Goal: Task Accomplishment & Management: Use online tool/utility

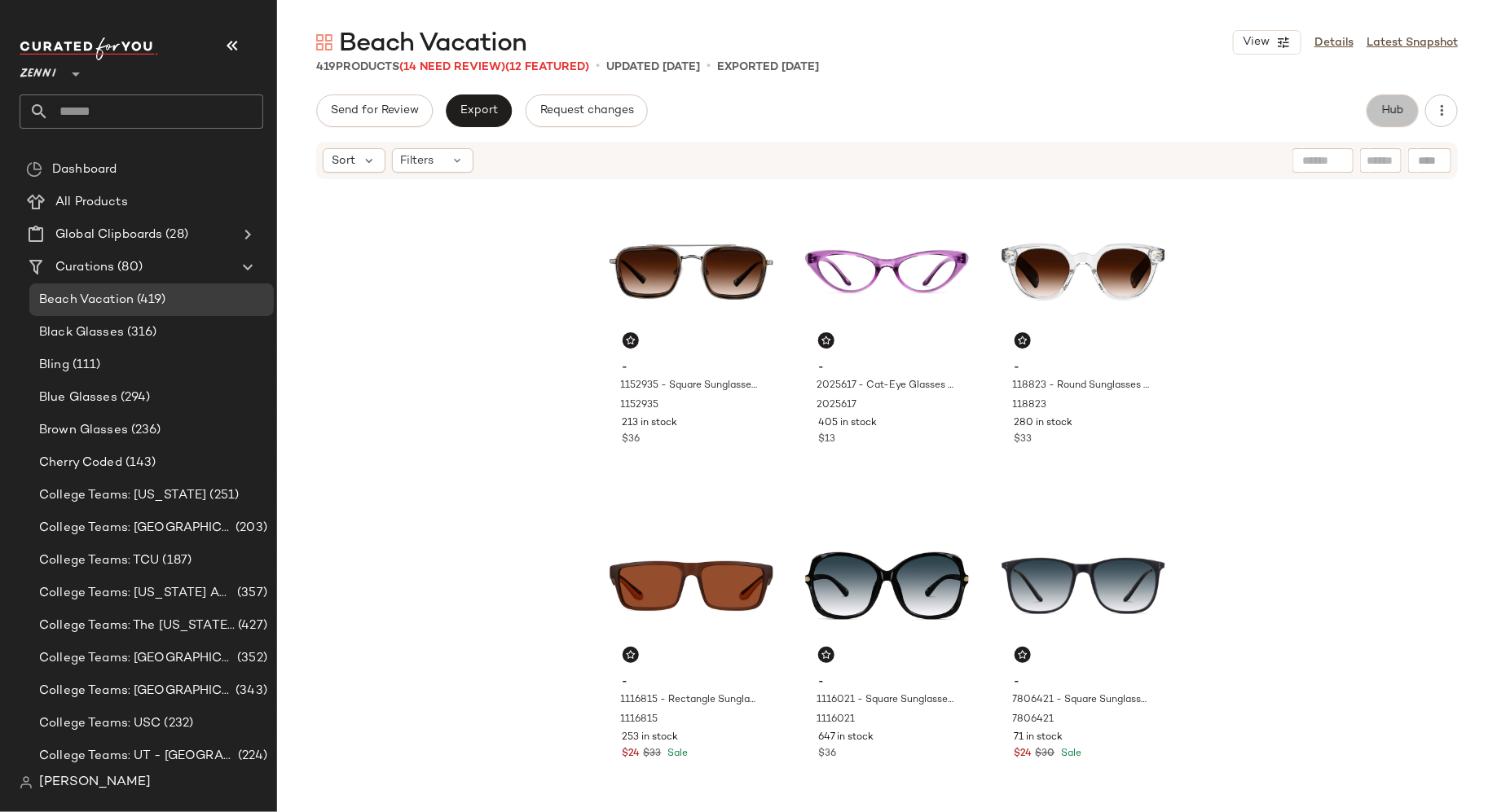
click at [1377, 118] on button "Hub" at bounding box center [1392, 110] width 52 height 33
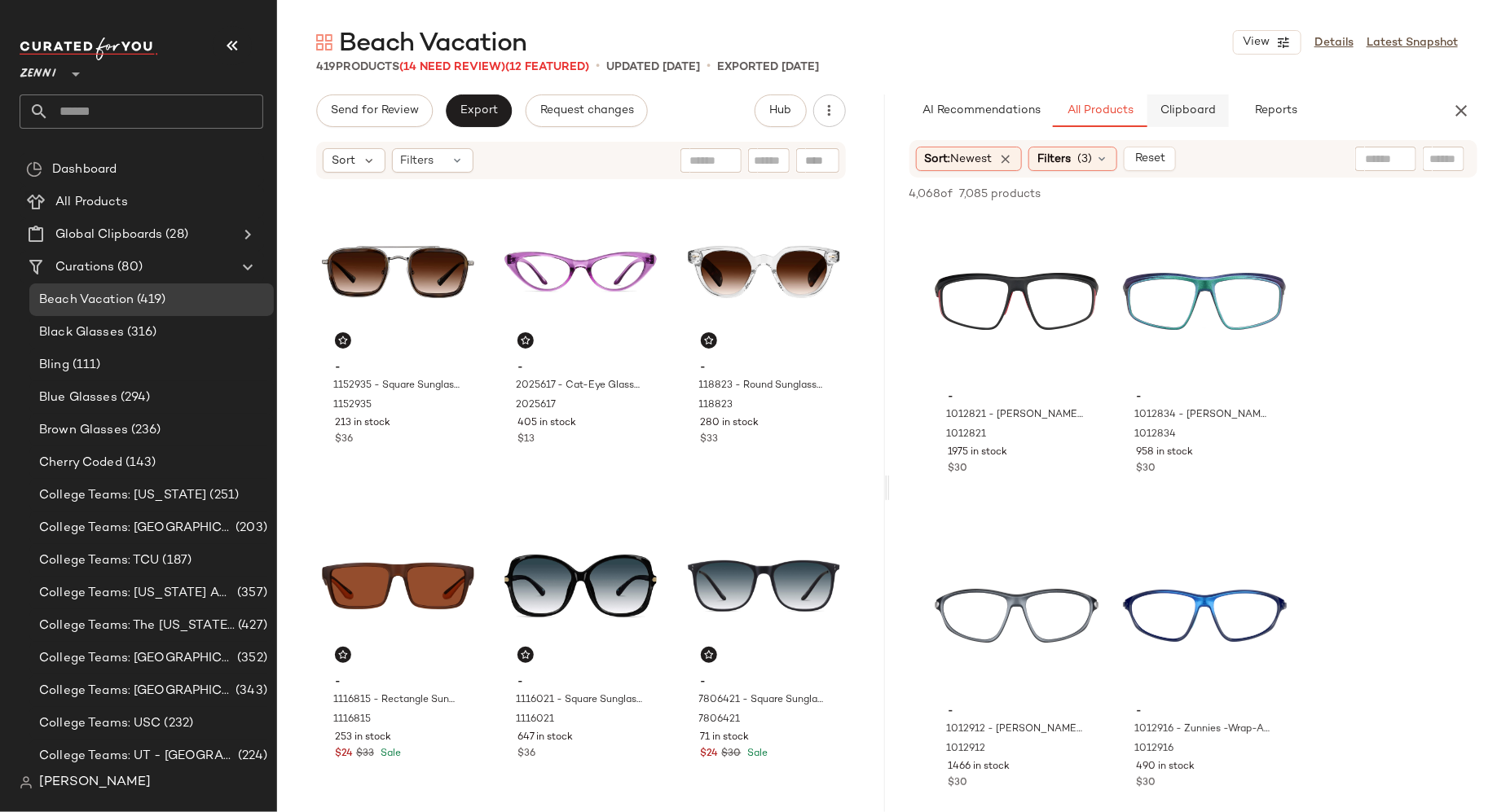
click at [1164, 116] on span "Clipboard" at bounding box center [1188, 110] width 56 height 13
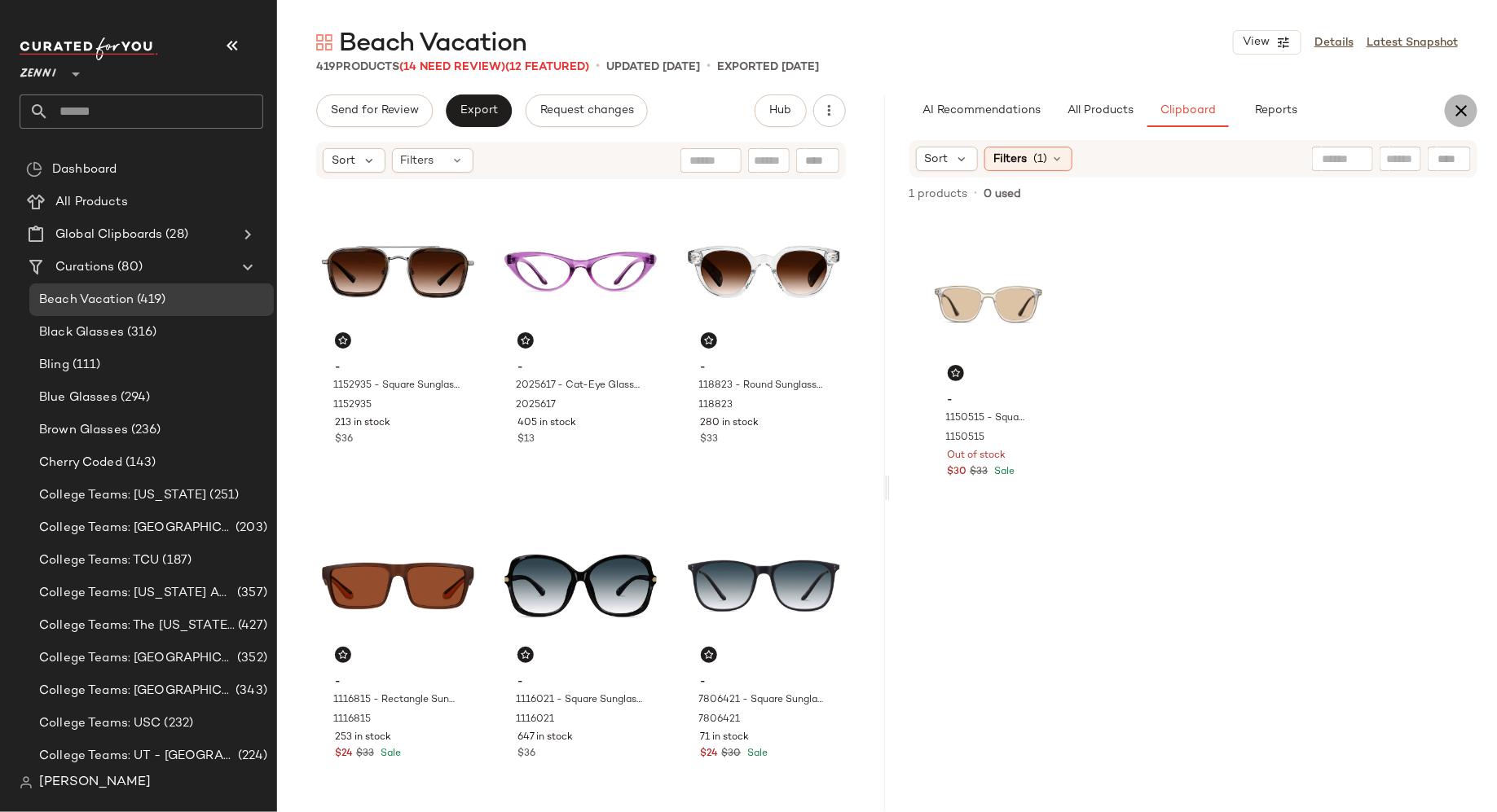
click at [1462, 107] on icon "button" at bounding box center [1461, 111] width 19 height 19
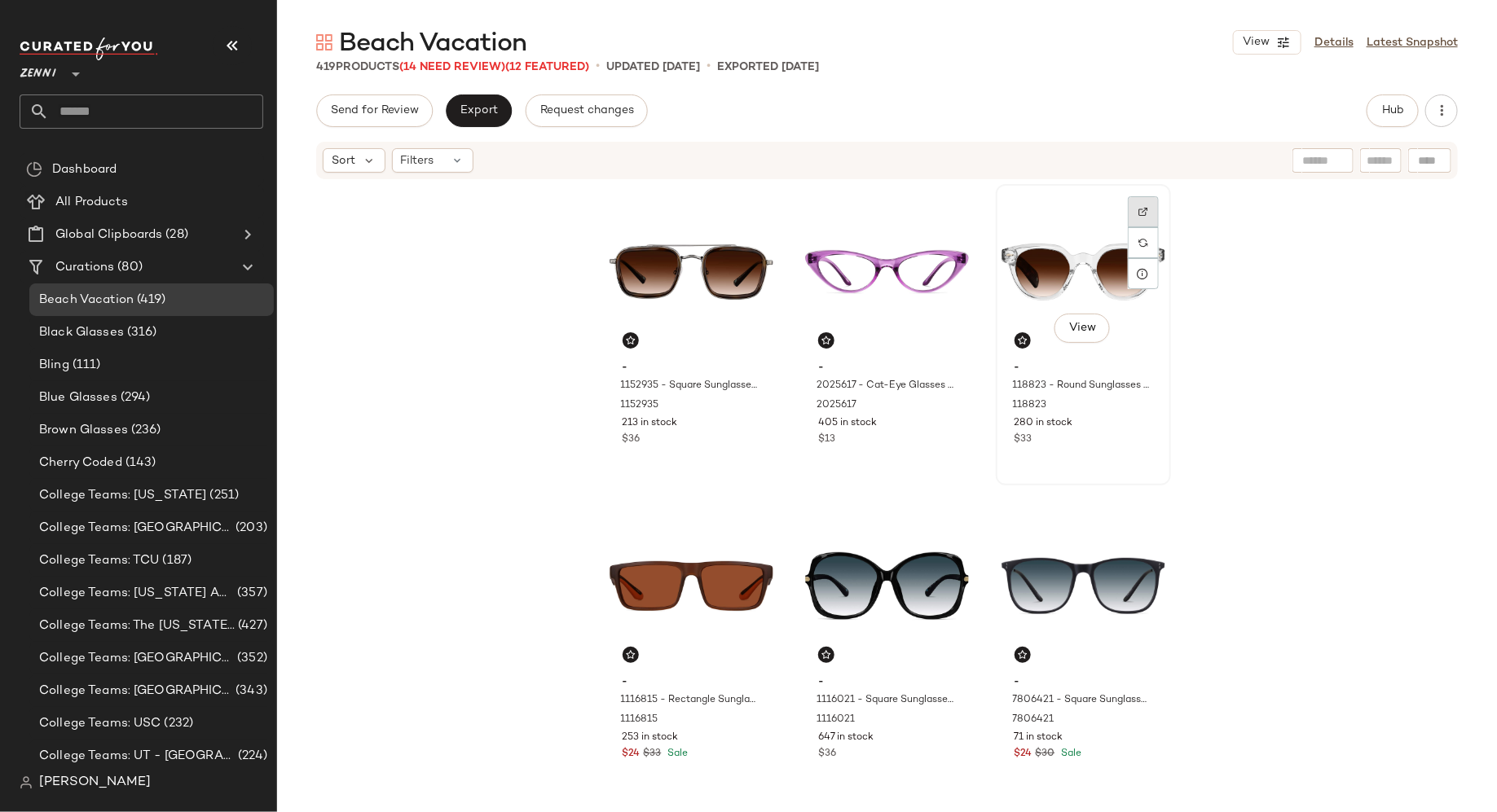
click at [1141, 208] on img at bounding box center [1143, 212] width 10 height 10
click at [1383, 117] on button "Hub" at bounding box center [1392, 110] width 52 height 33
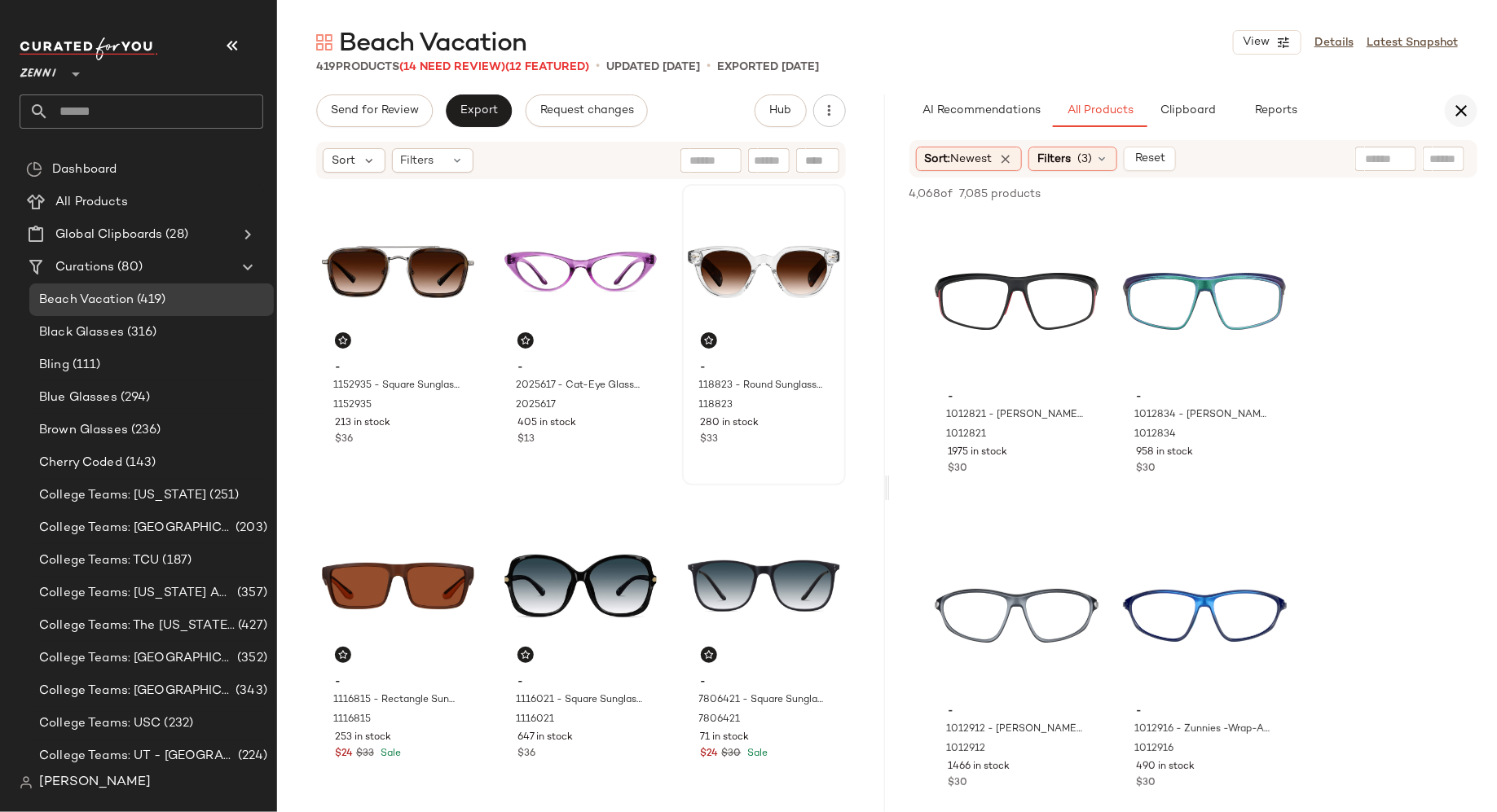
click at [1462, 107] on icon "button" at bounding box center [1461, 111] width 19 height 19
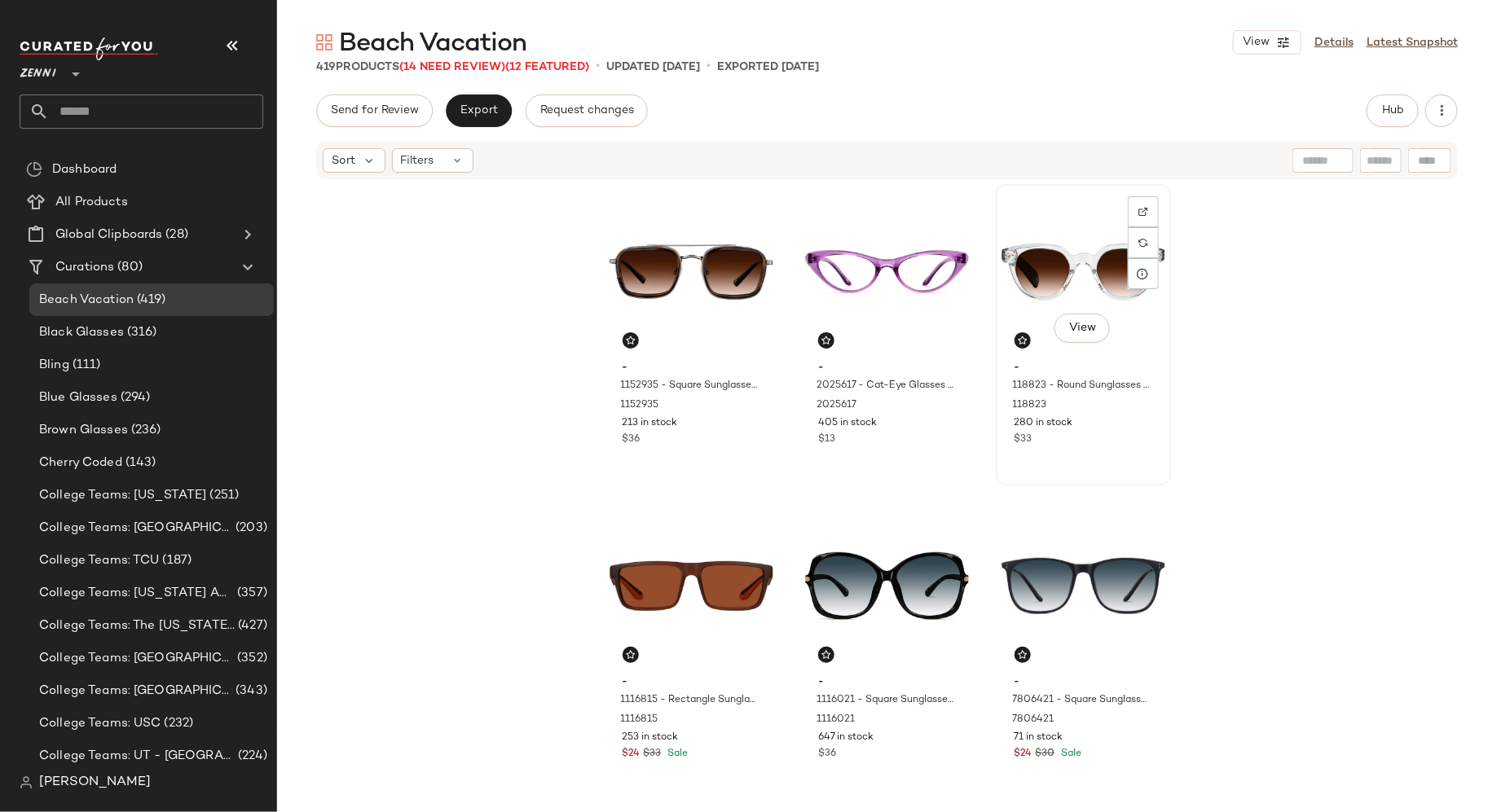
click at [1102, 448] on div "- 118823 - Round Sunglasses - Clear - Acetate 118823 280 in stock $33" at bounding box center [1083, 401] width 164 height 94
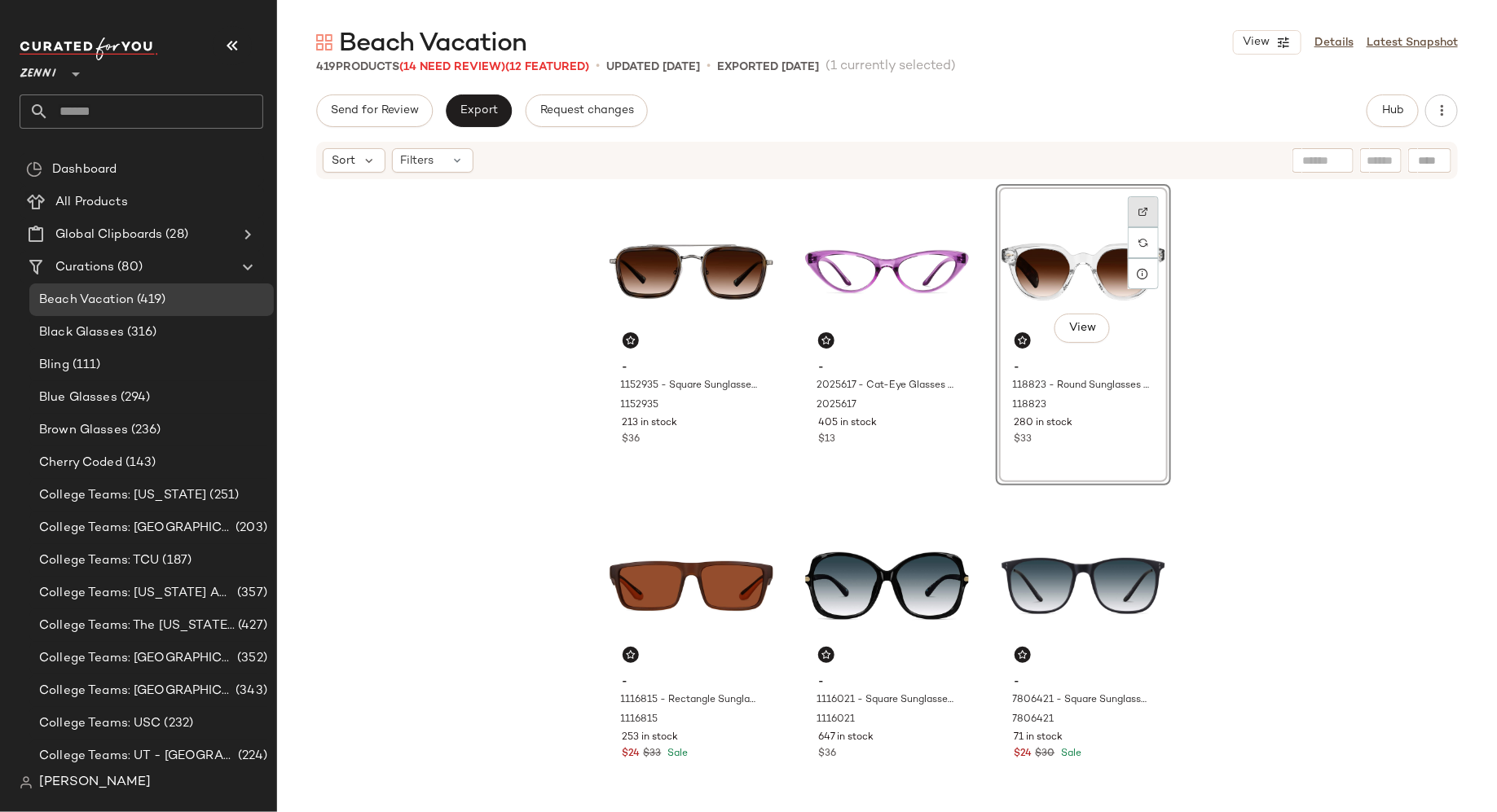
click at [1144, 227] on div at bounding box center [1143, 242] width 31 height 31
click at [1272, 349] on div "- 1152935 - Square Sunglasses - Tortoiseshell - Mixed 1152935 213 in stock $36 …" at bounding box center [887, 520] width 1220 height 680
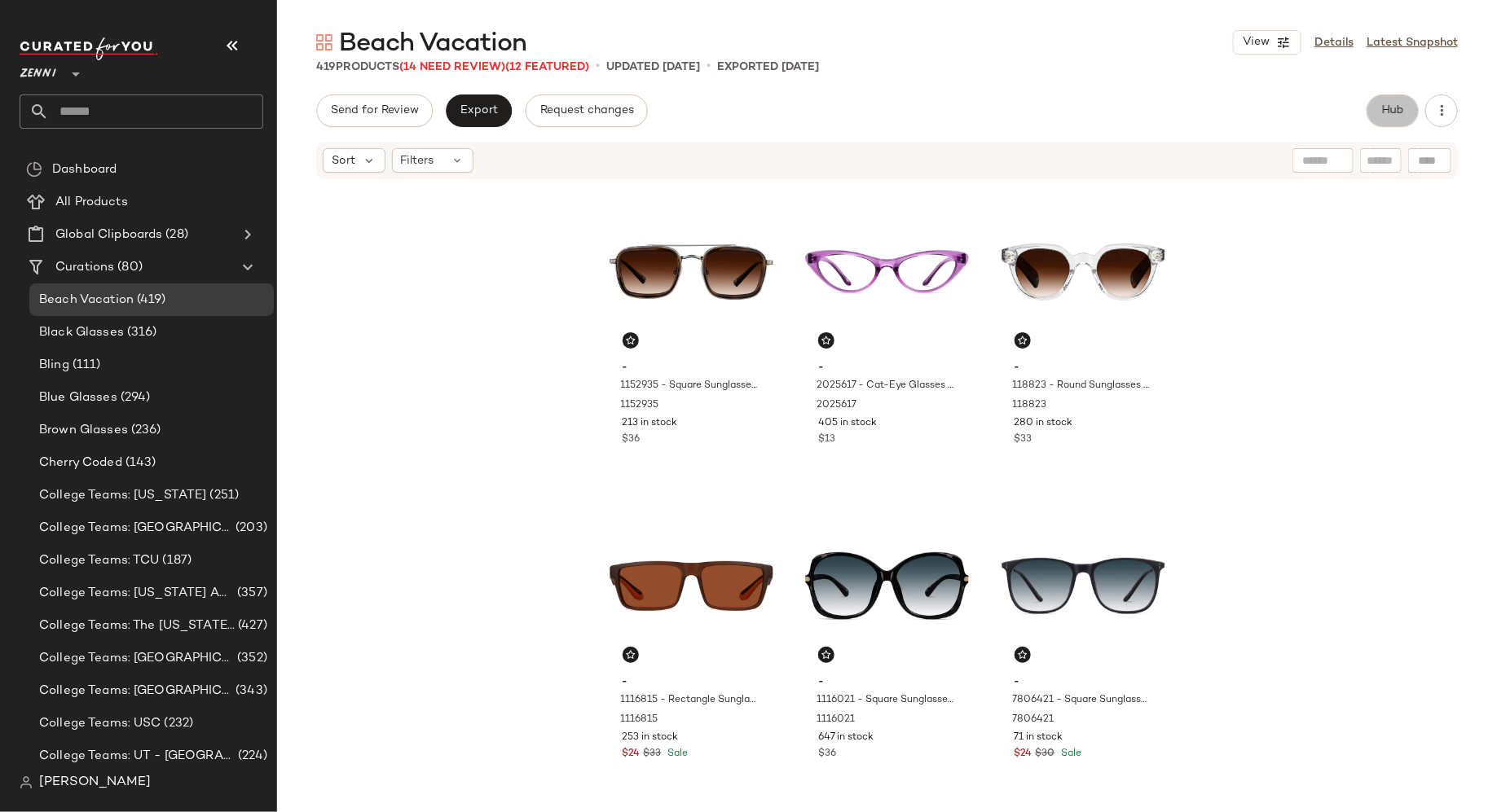
click at [1388, 107] on span "Hub" at bounding box center [1393, 110] width 23 height 13
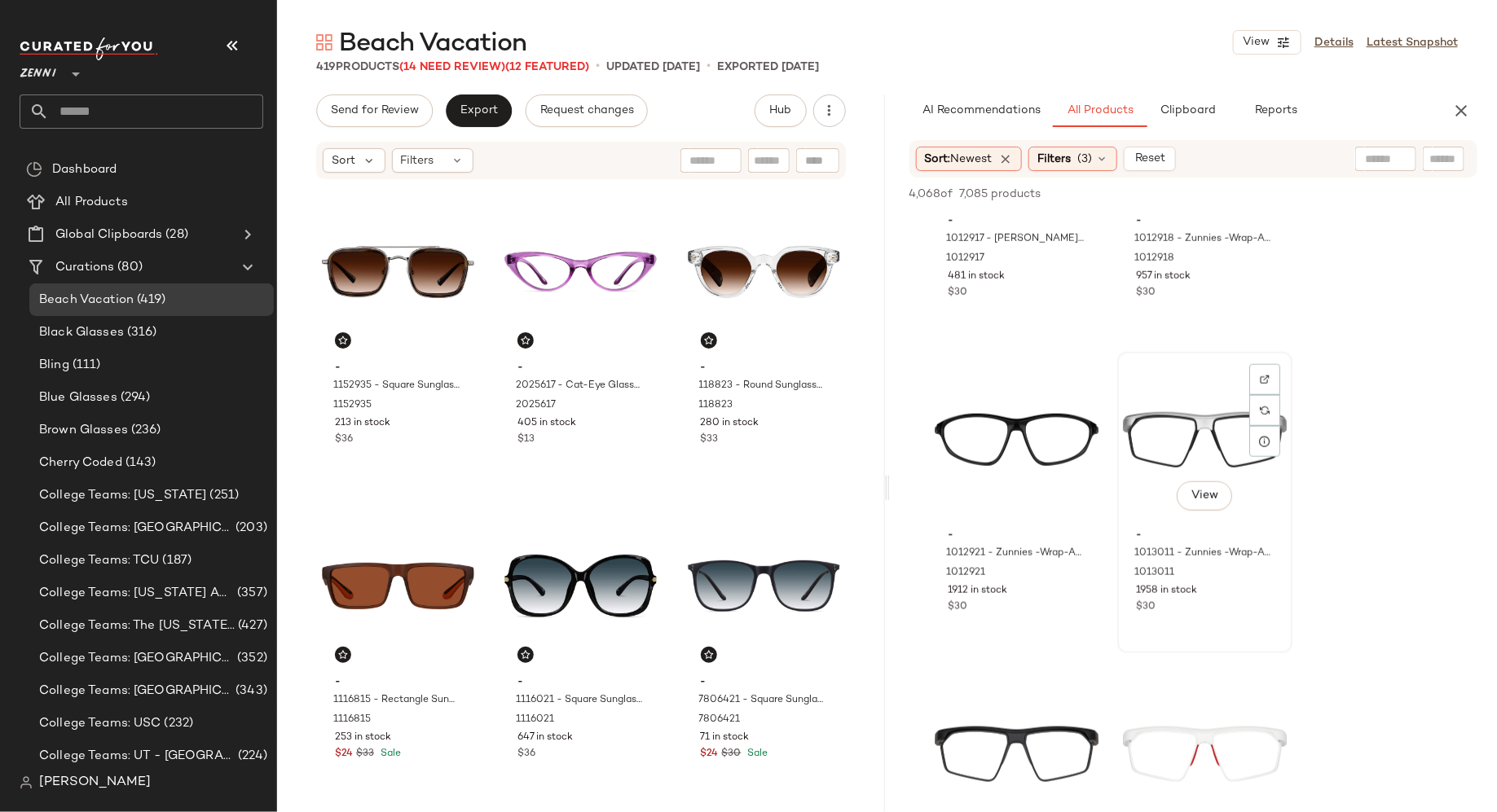
scroll to position [811, 0]
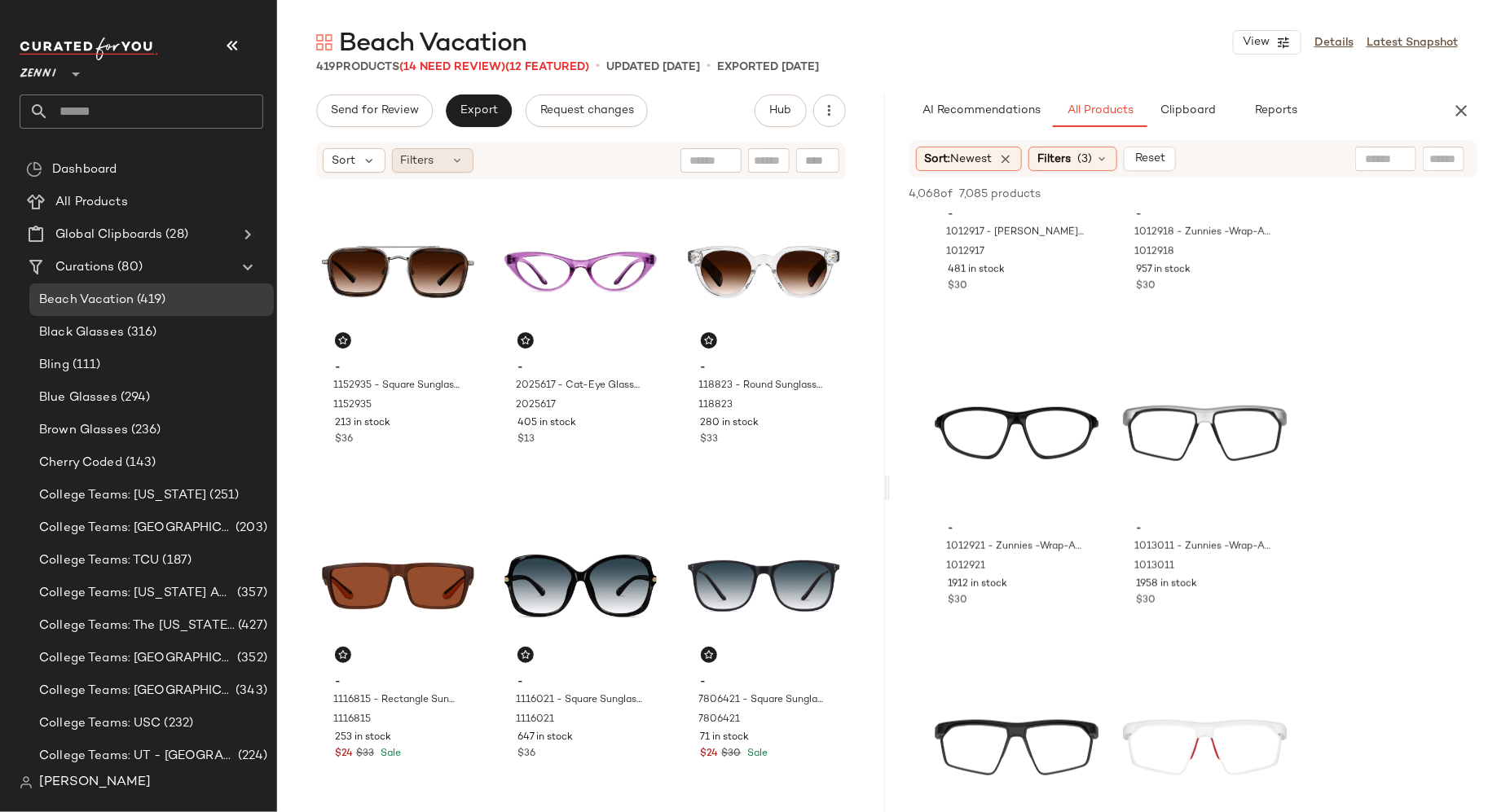
click at [455, 156] on icon at bounding box center [458, 160] width 13 height 13
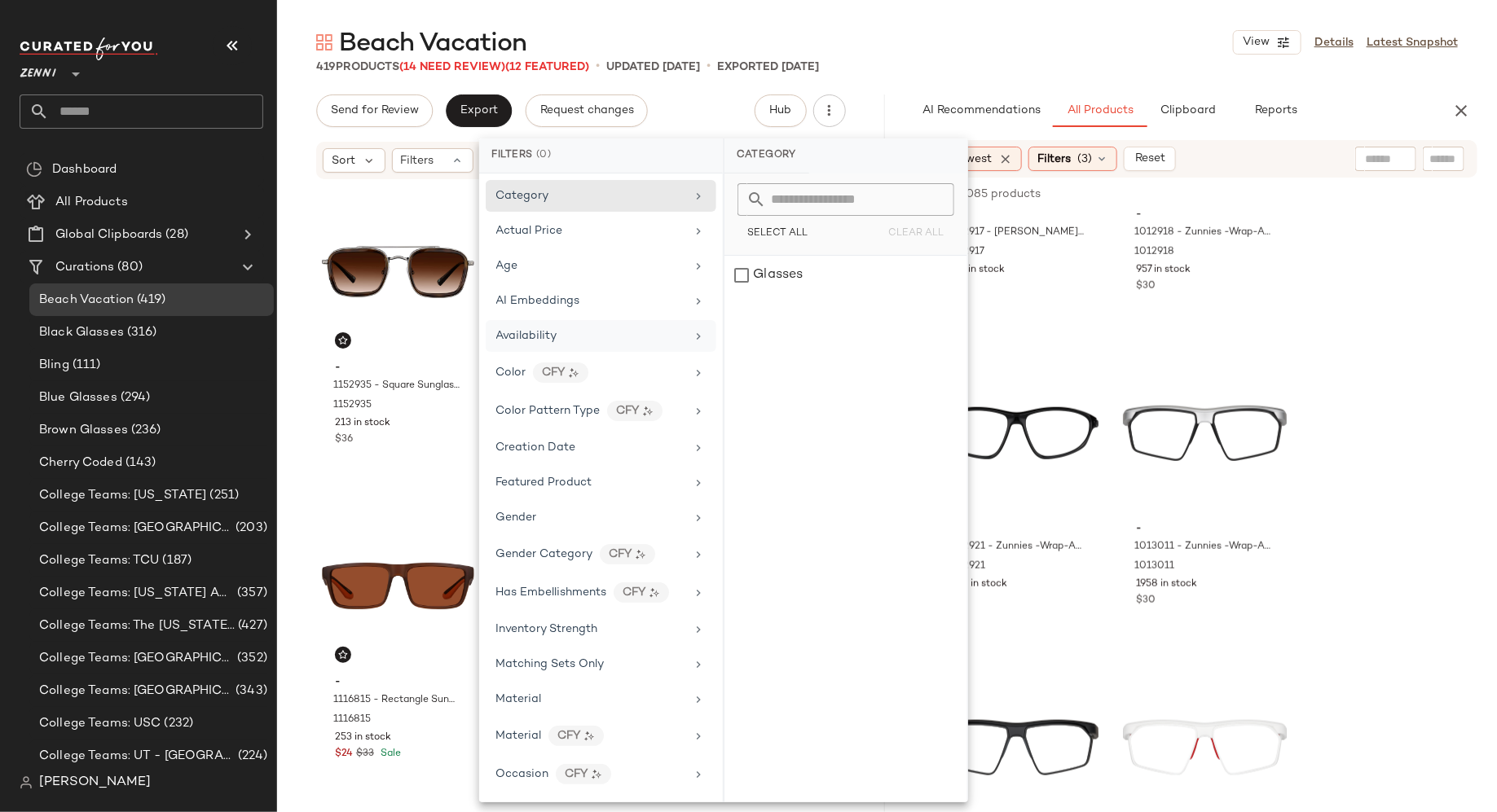
click at [594, 355] on div "Availability" at bounding box center [601, 373] width 230 height 35
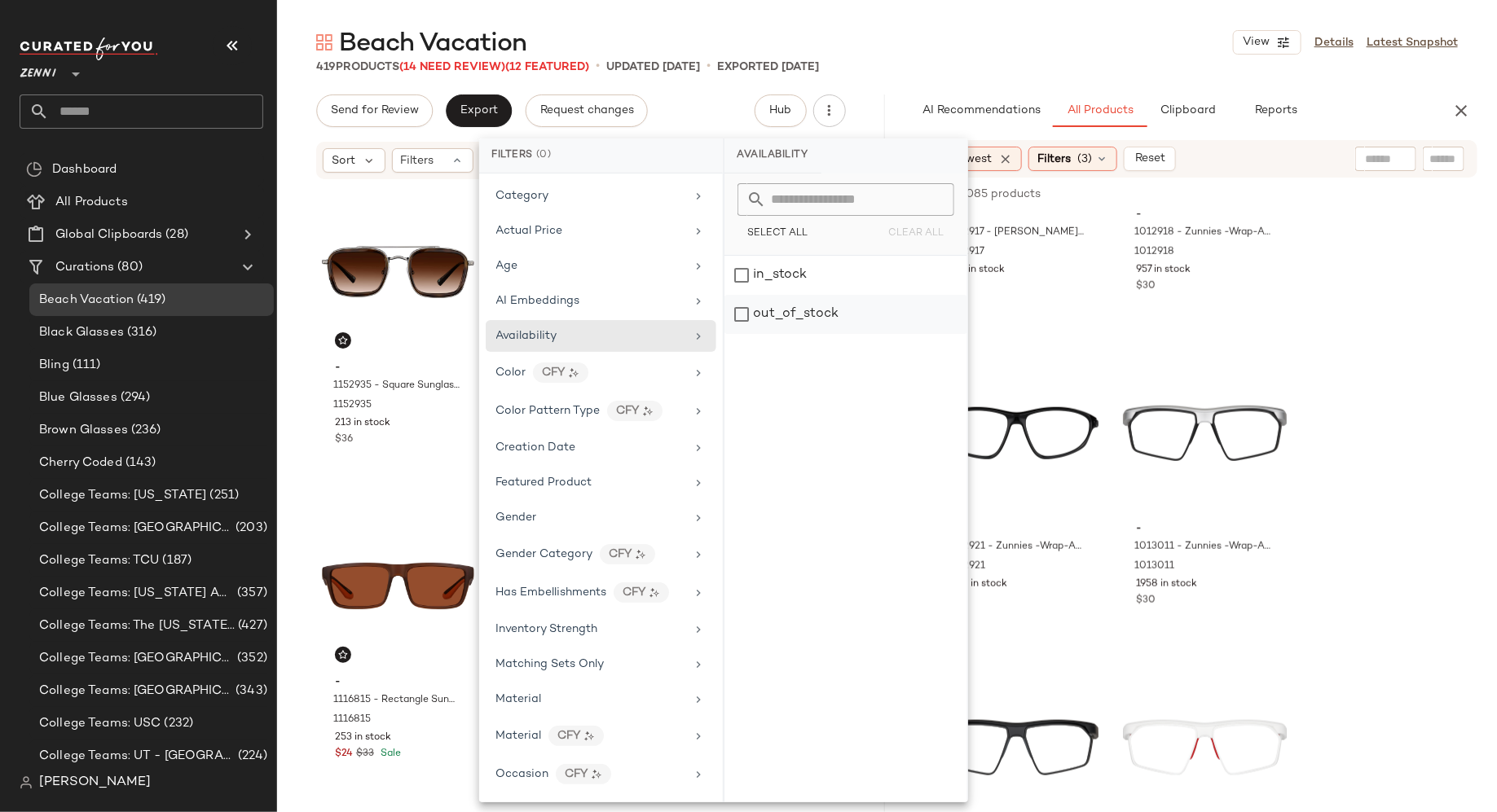
click at [745, 307] on div "out_of_stock" at bounding box center [845, 314] width 243 height 39
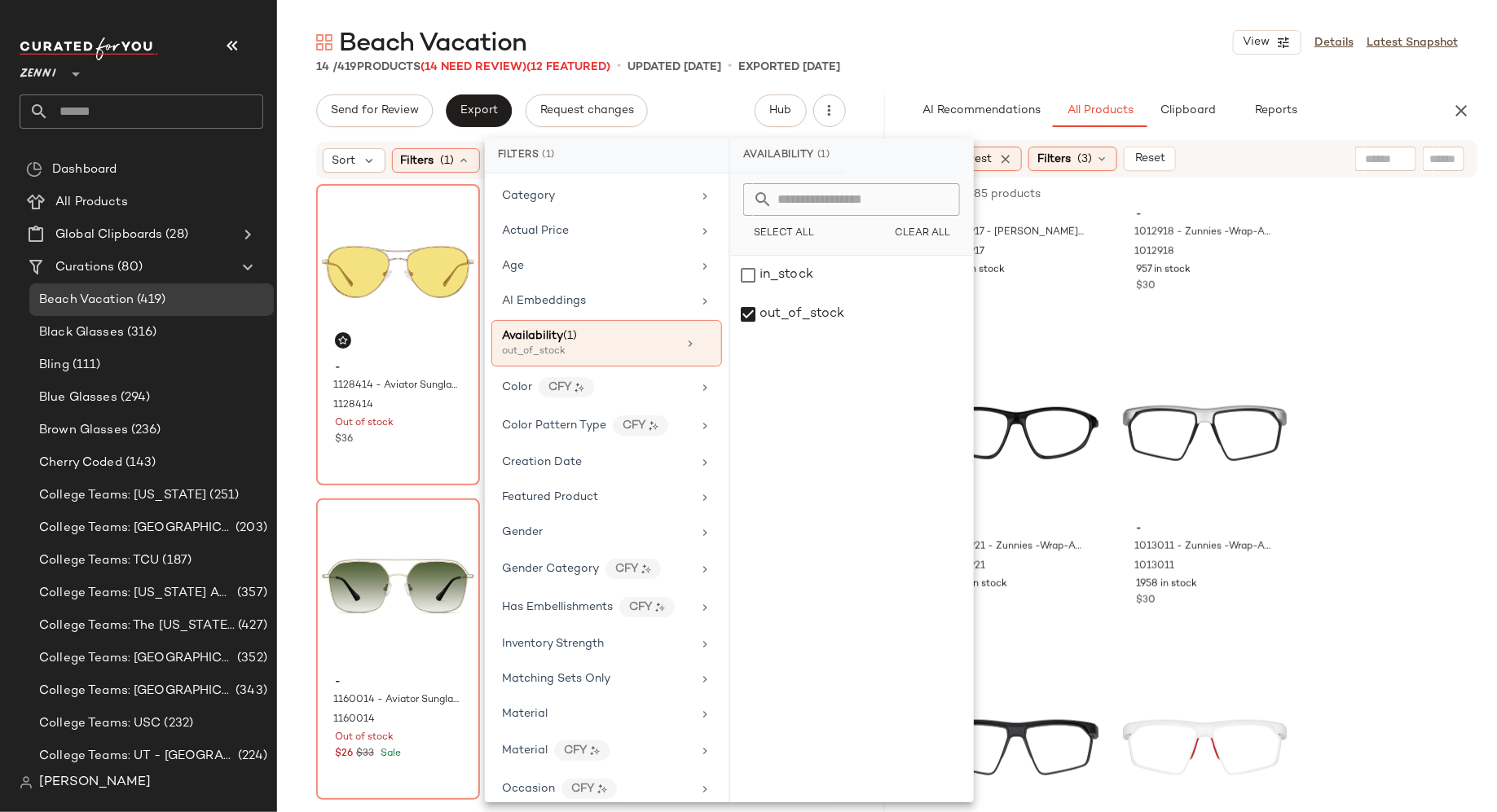
click at [945, 41] on div "Beach Vacation View Details Latest Snapshot" at bounding box center [887, 42] width 1220 height 33
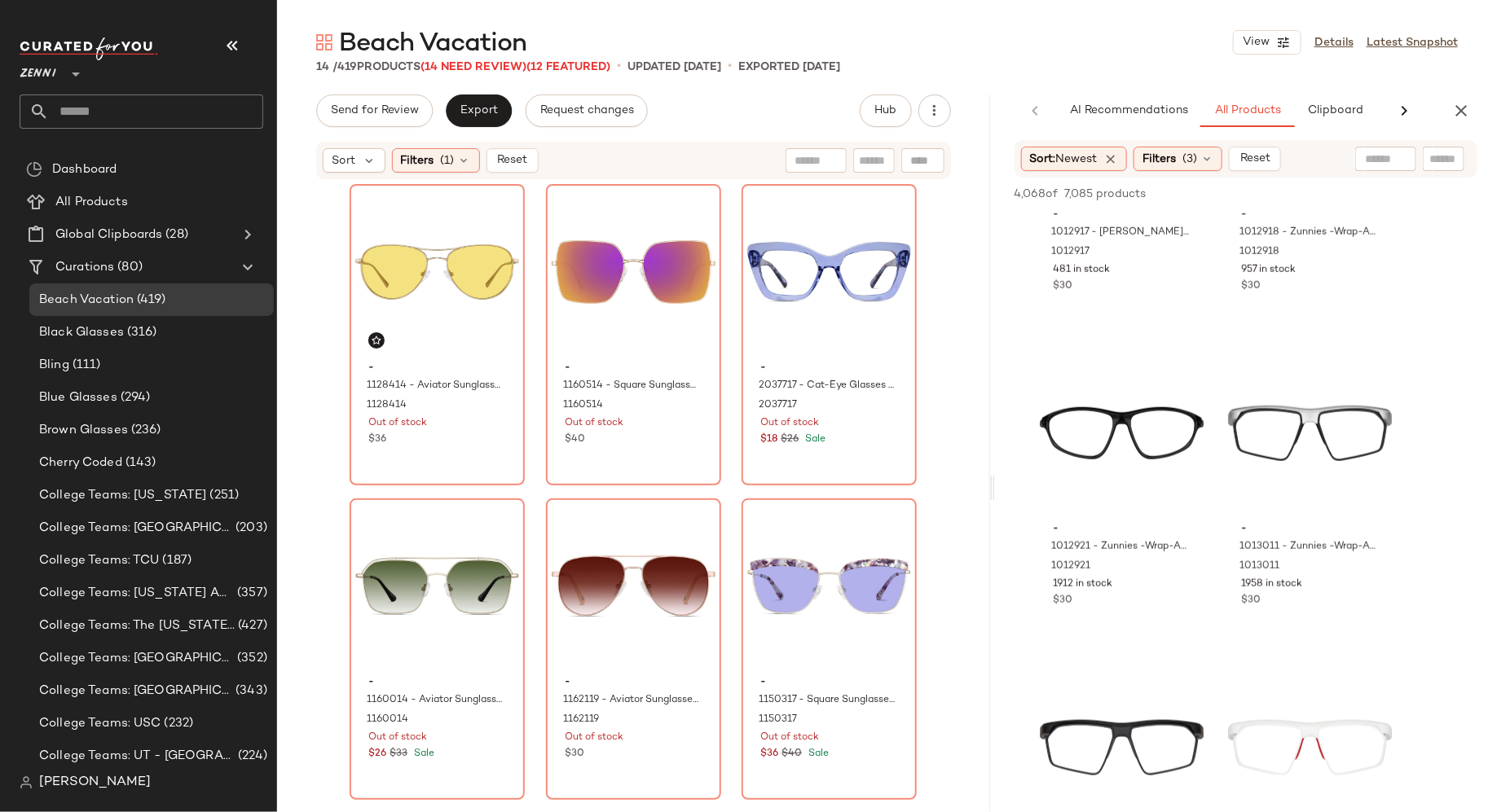
drag, startPoint x: 888, startPoint y: 500, endPoint x: 992, endPoint y: 488, distance: 104.7
click at [992, 488] on div "Beach Vacation View Details Latest Snapshot 14 / 419 Products (14 Need Review) …" at bounding box center [887, 420] width 1220 height 786
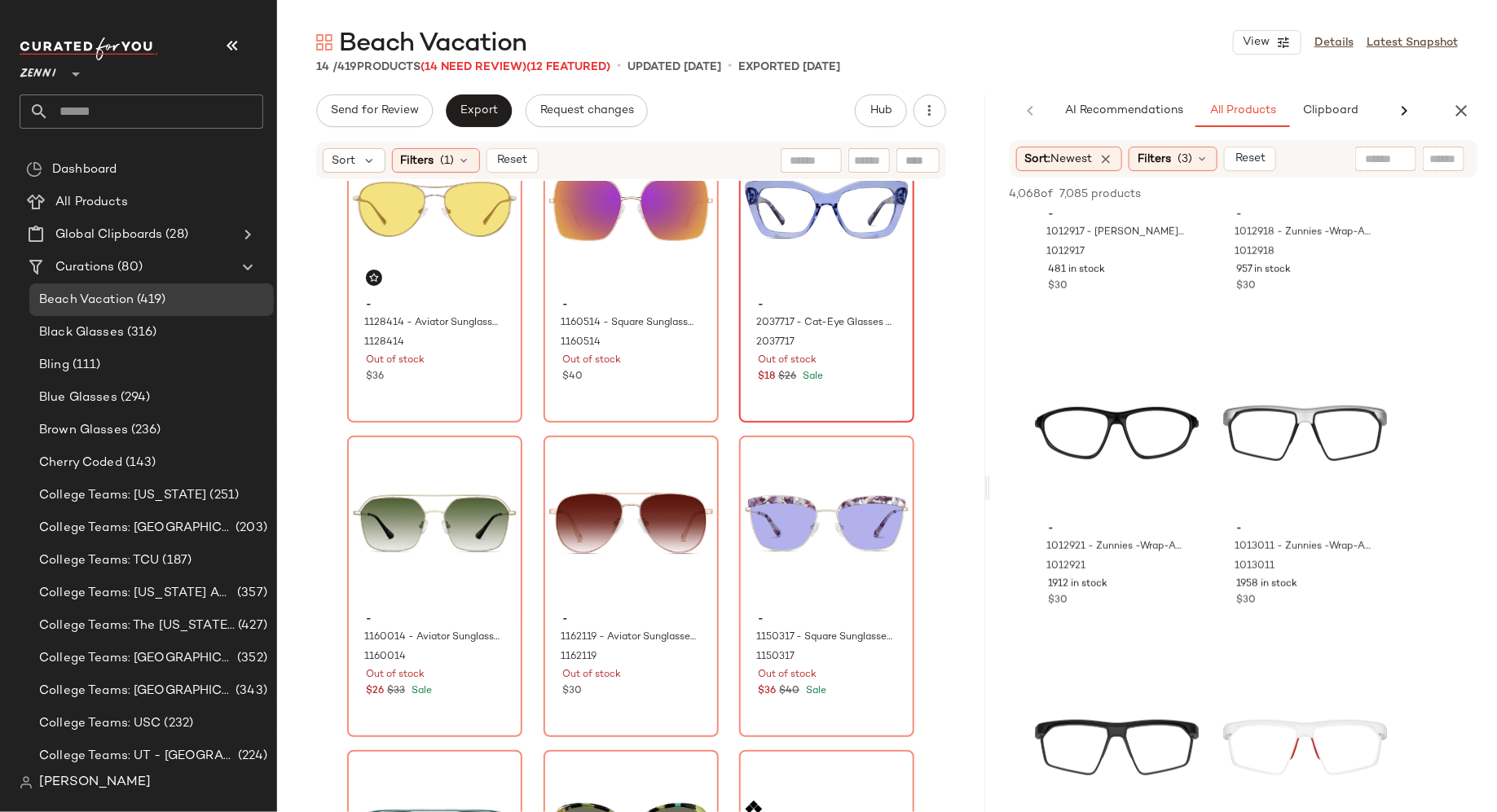
scroll to position [0, 0]
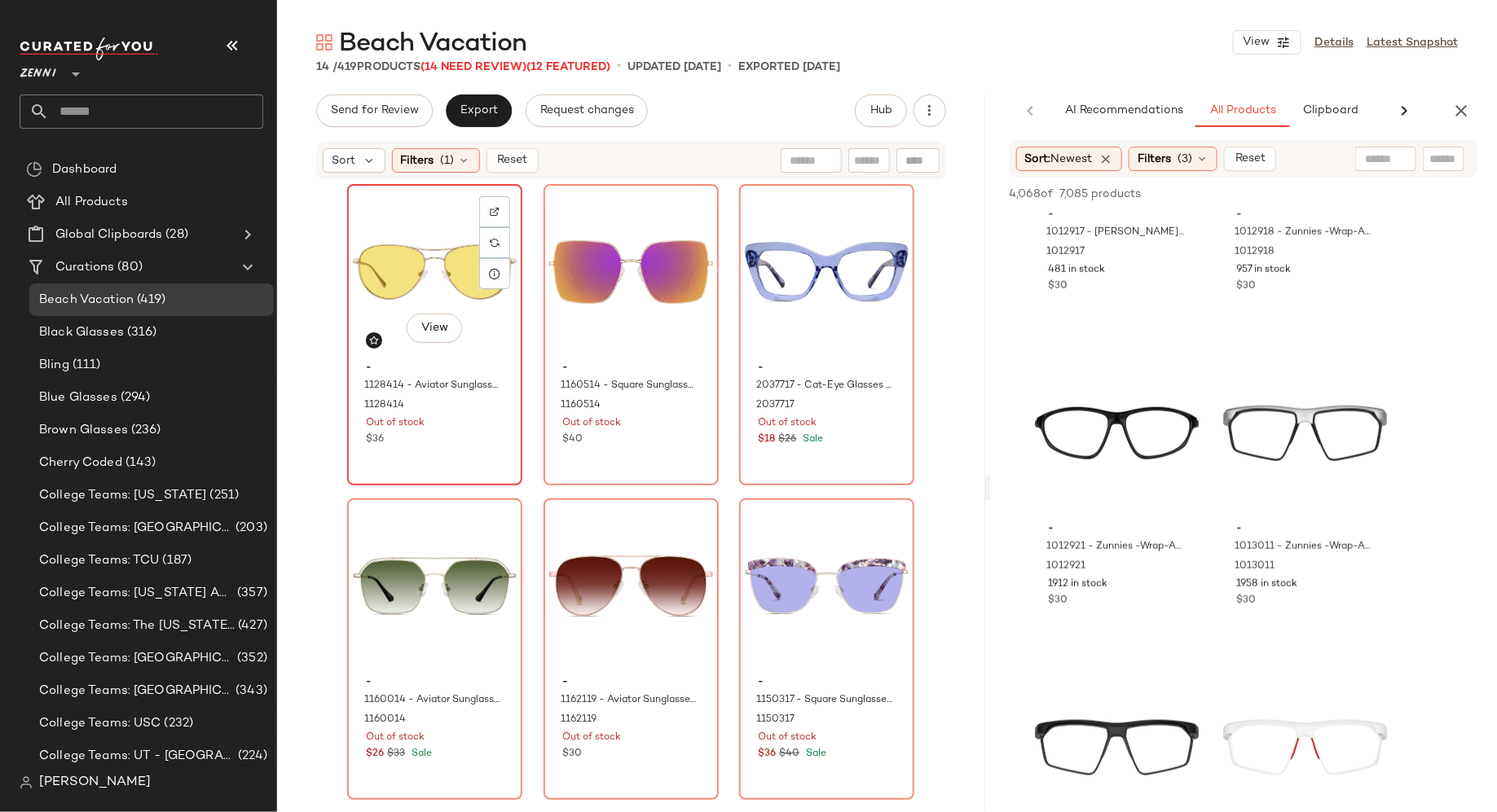
click at [473, 446] on div "$36" at bounding box center [435, 440] width 138 height 15
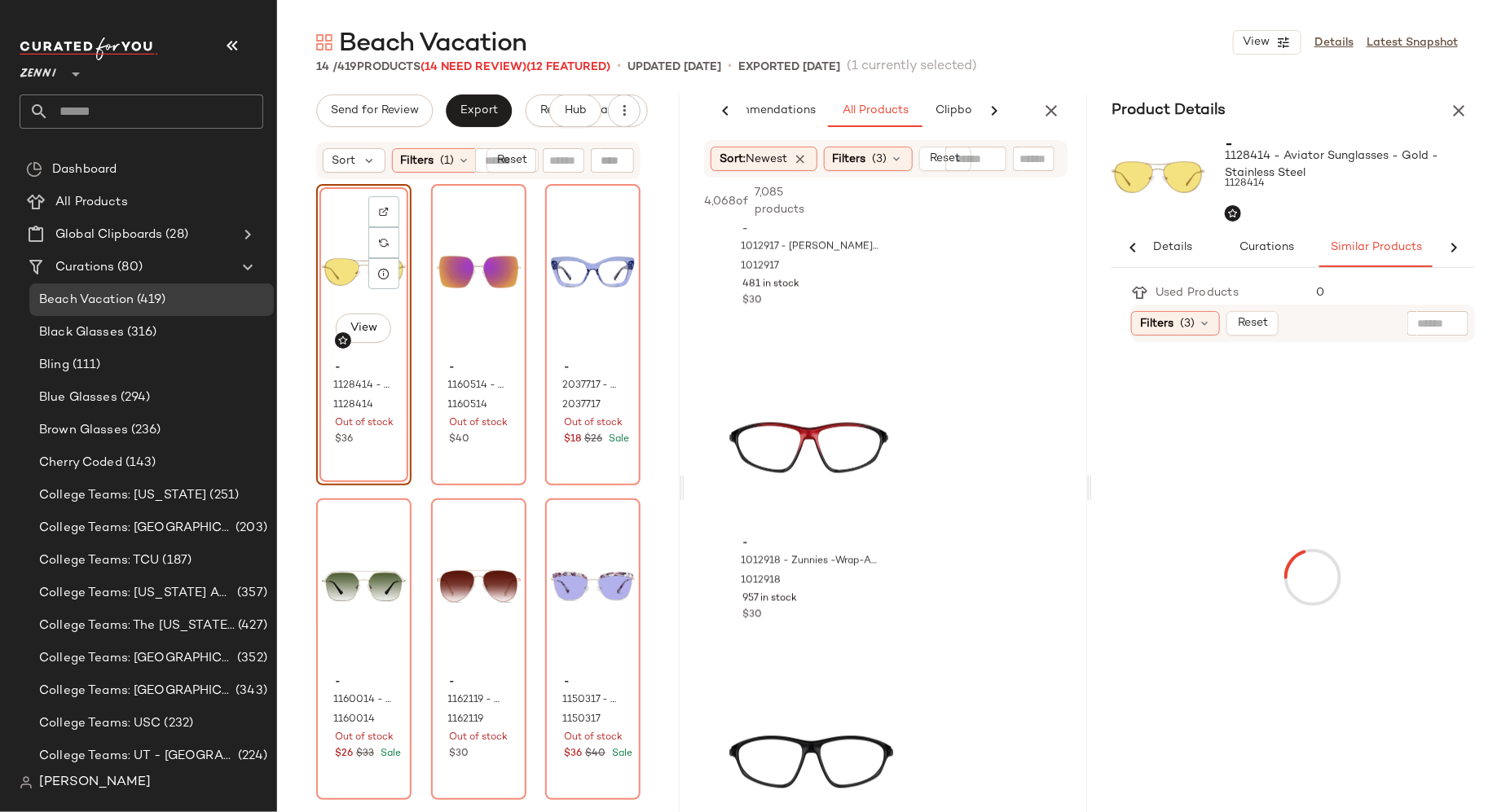
scroll to position [0, 22]
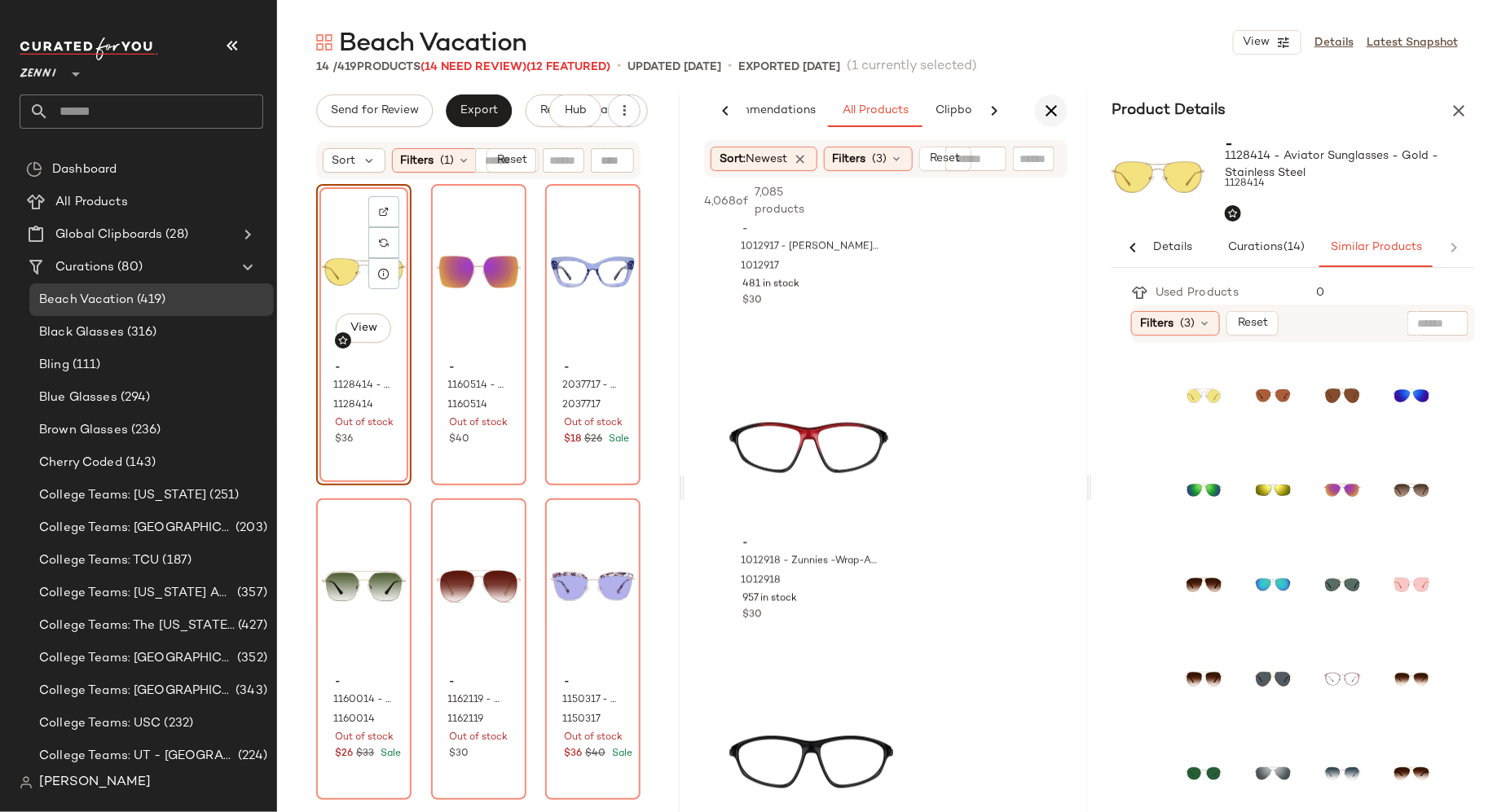
click at [1055, 115] on icon "button" at bounding box center [1052, 111] width 19 height 19
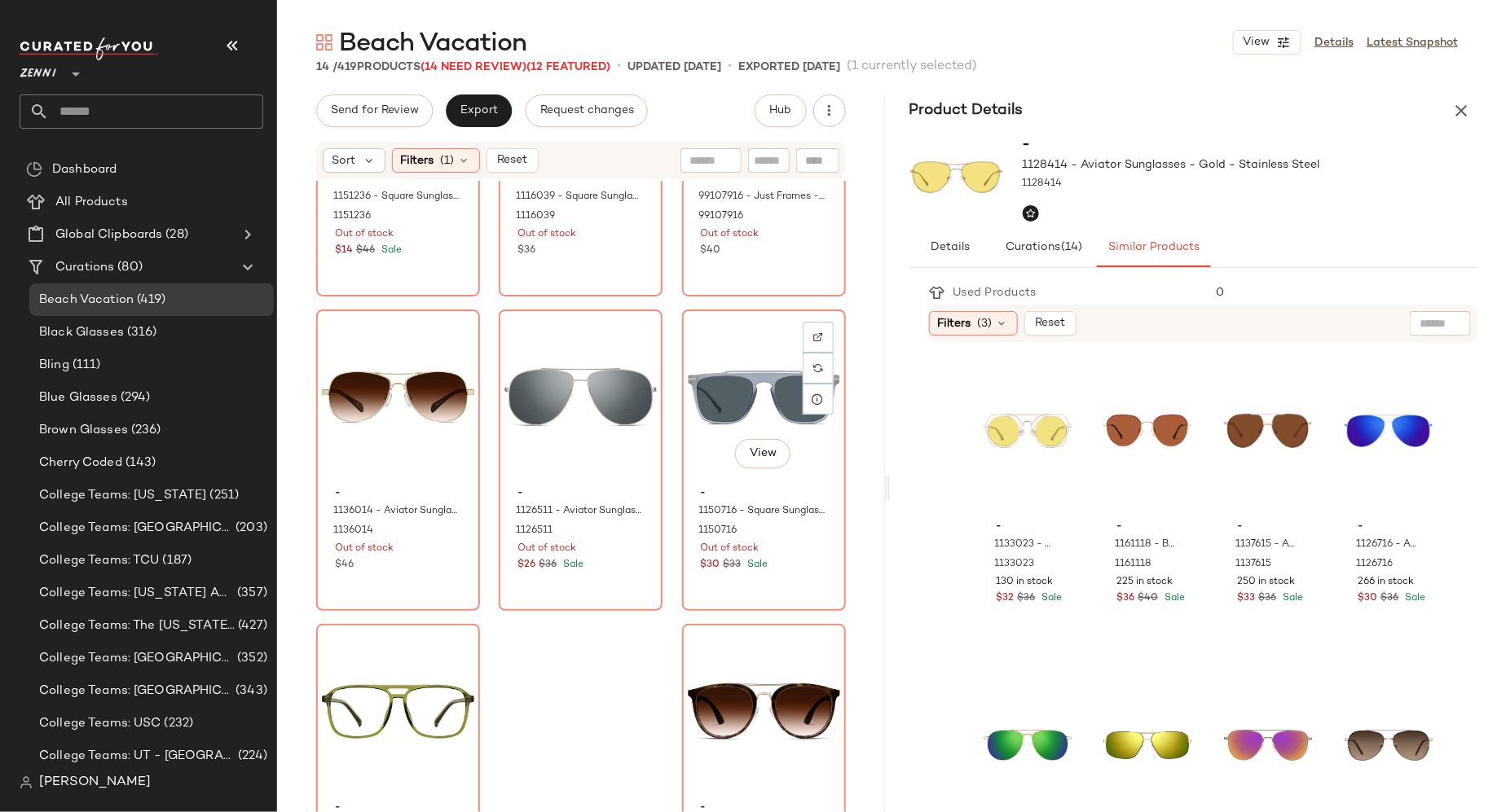
scroll to position [823, 0]
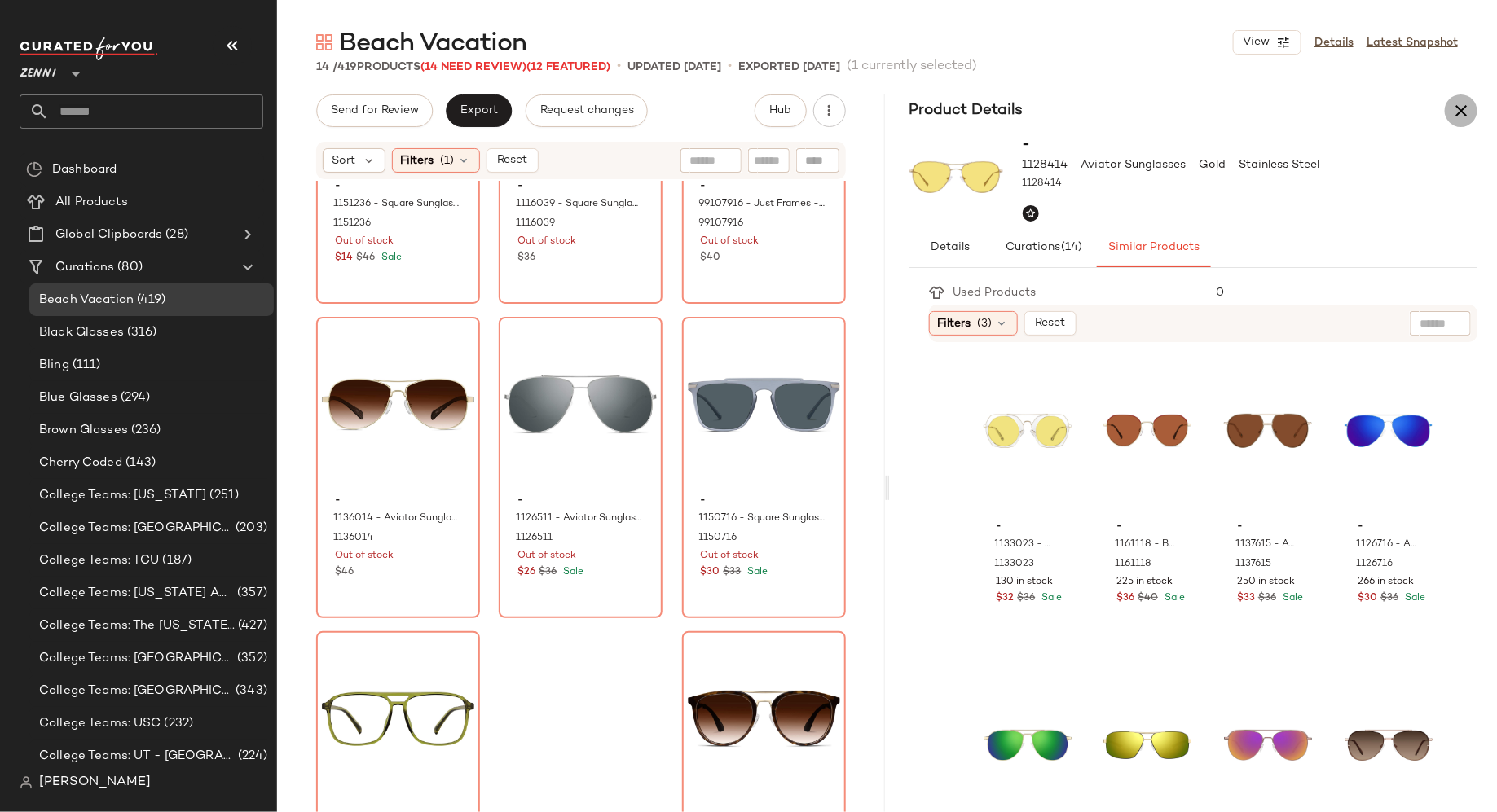
click at [1469, 112] on icon "button" at bounding box center [1461, 111] width 19 height 19
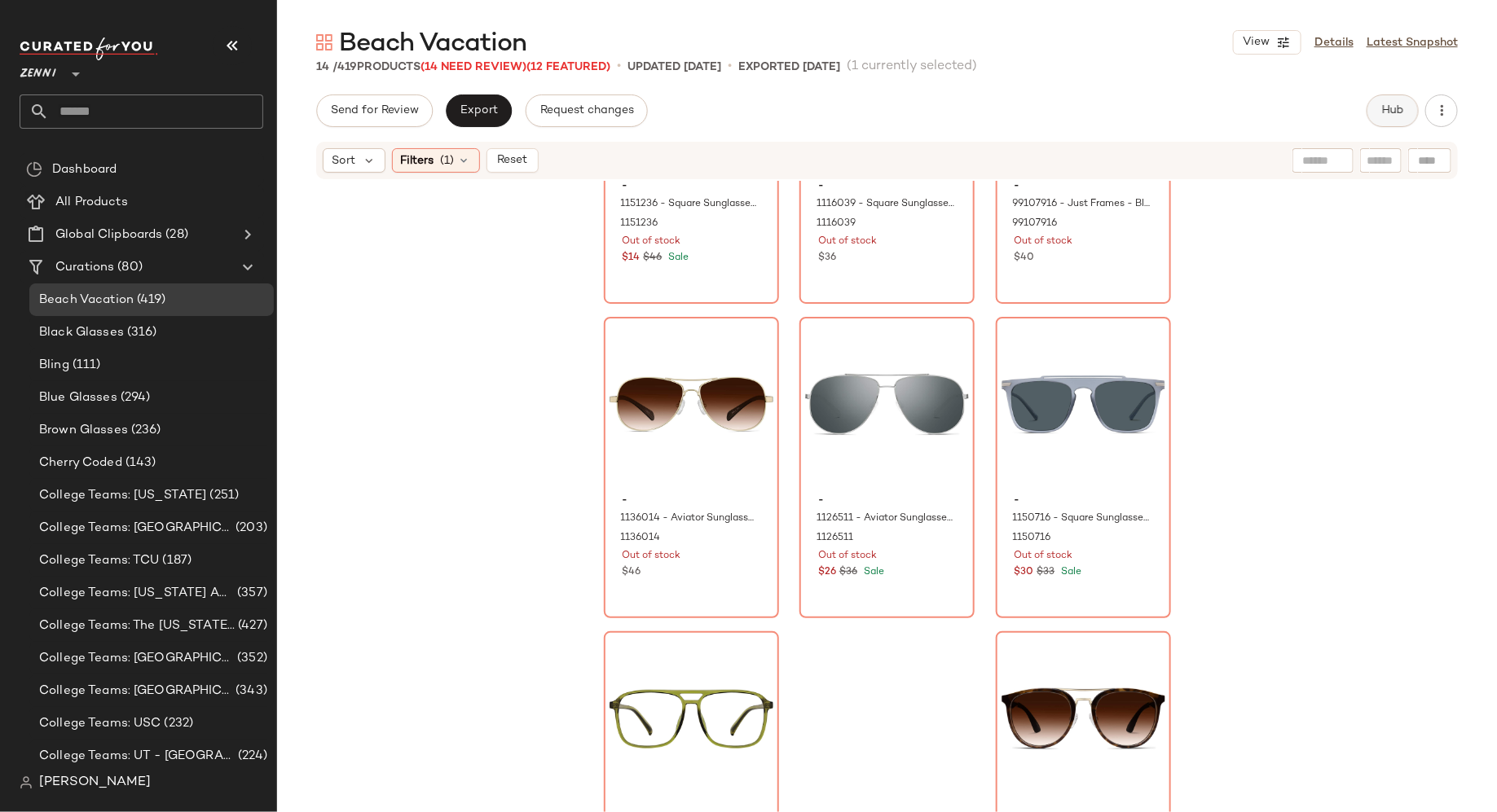
click at [1376, 112] on button "Hub" at bounding box center [1392, 110] width 52 height 33
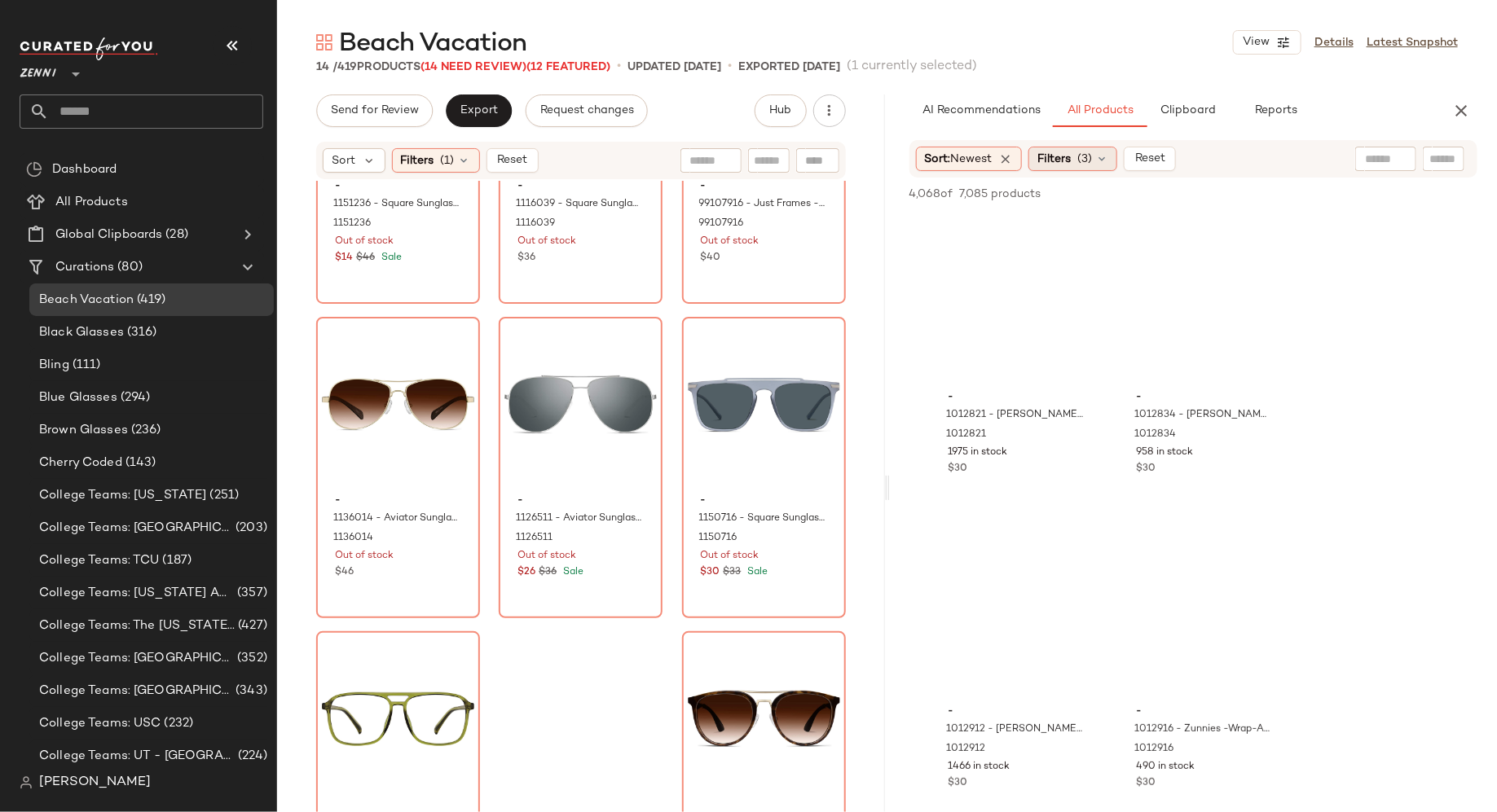
click at [1100, 160] on icon at bounding box center [1102, 159] width 13 height 13
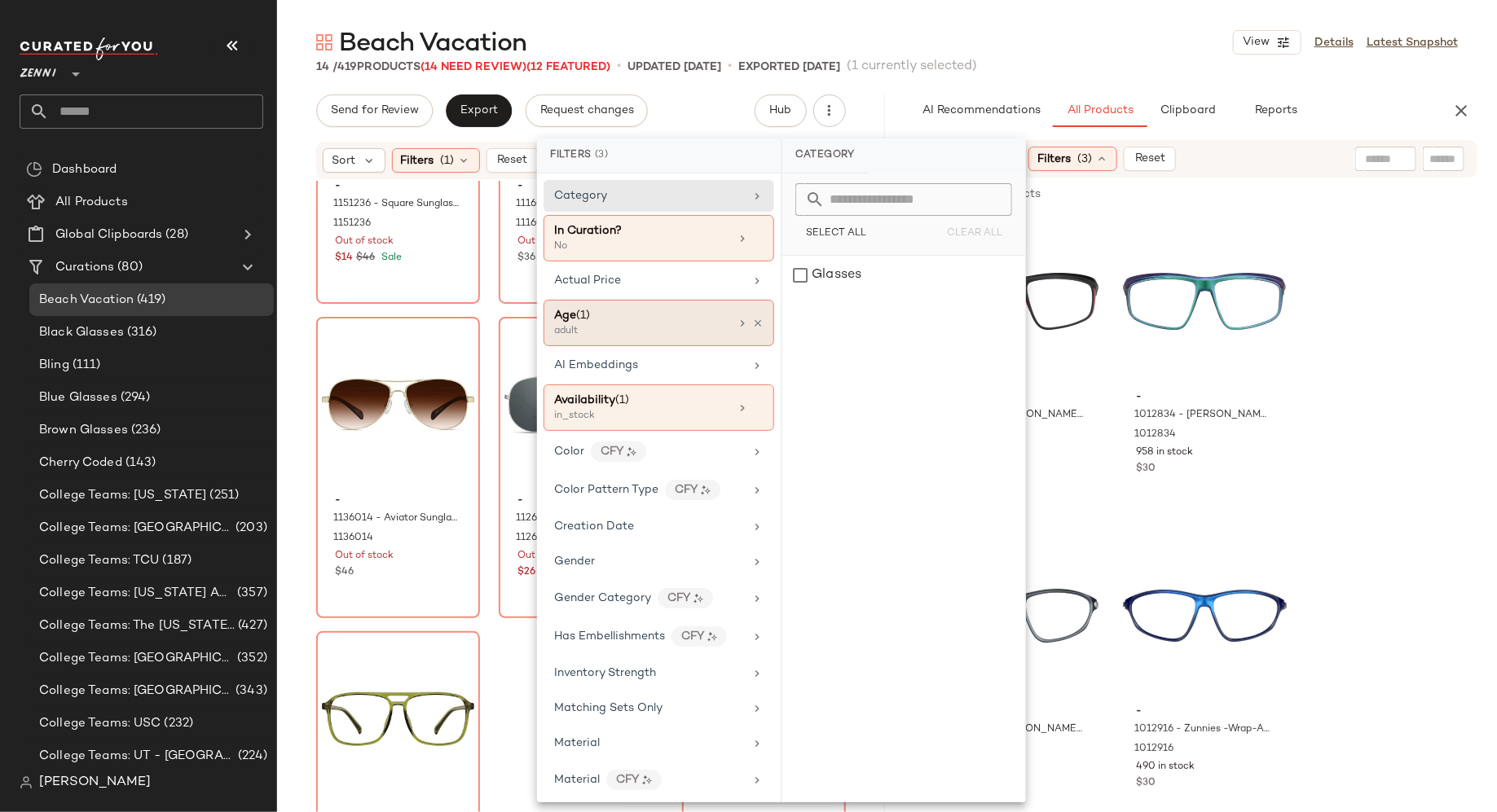
click at [704, 321] on div "Age ([DEMOGRAPHIC_DATA])" at bounding box center [641, 315] width 176 height 17
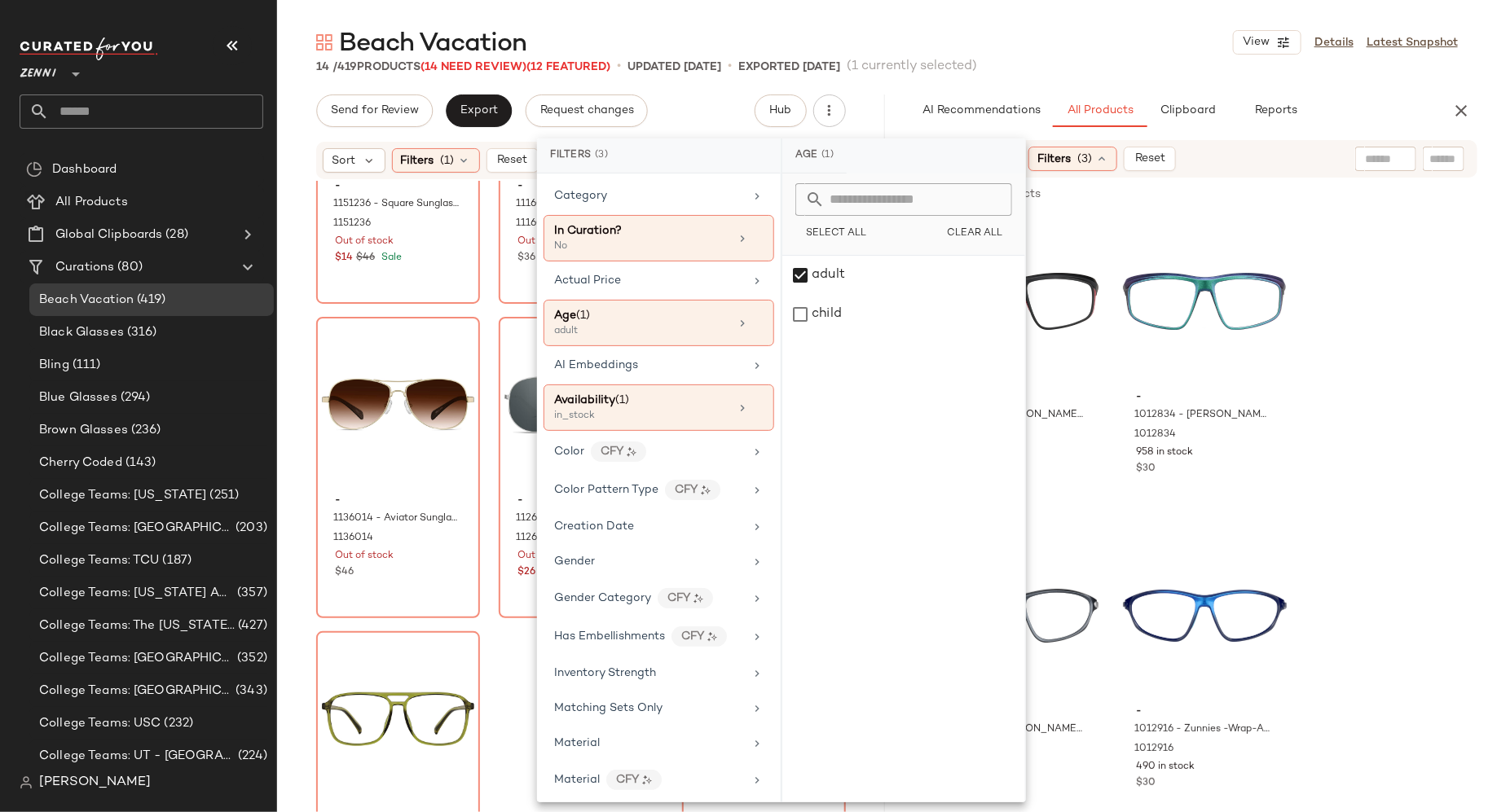
click at [1082, 32] on div "Beach Vacation View Details Latest Snapshot" at bounding box center [887, 42] width 1220 height 33
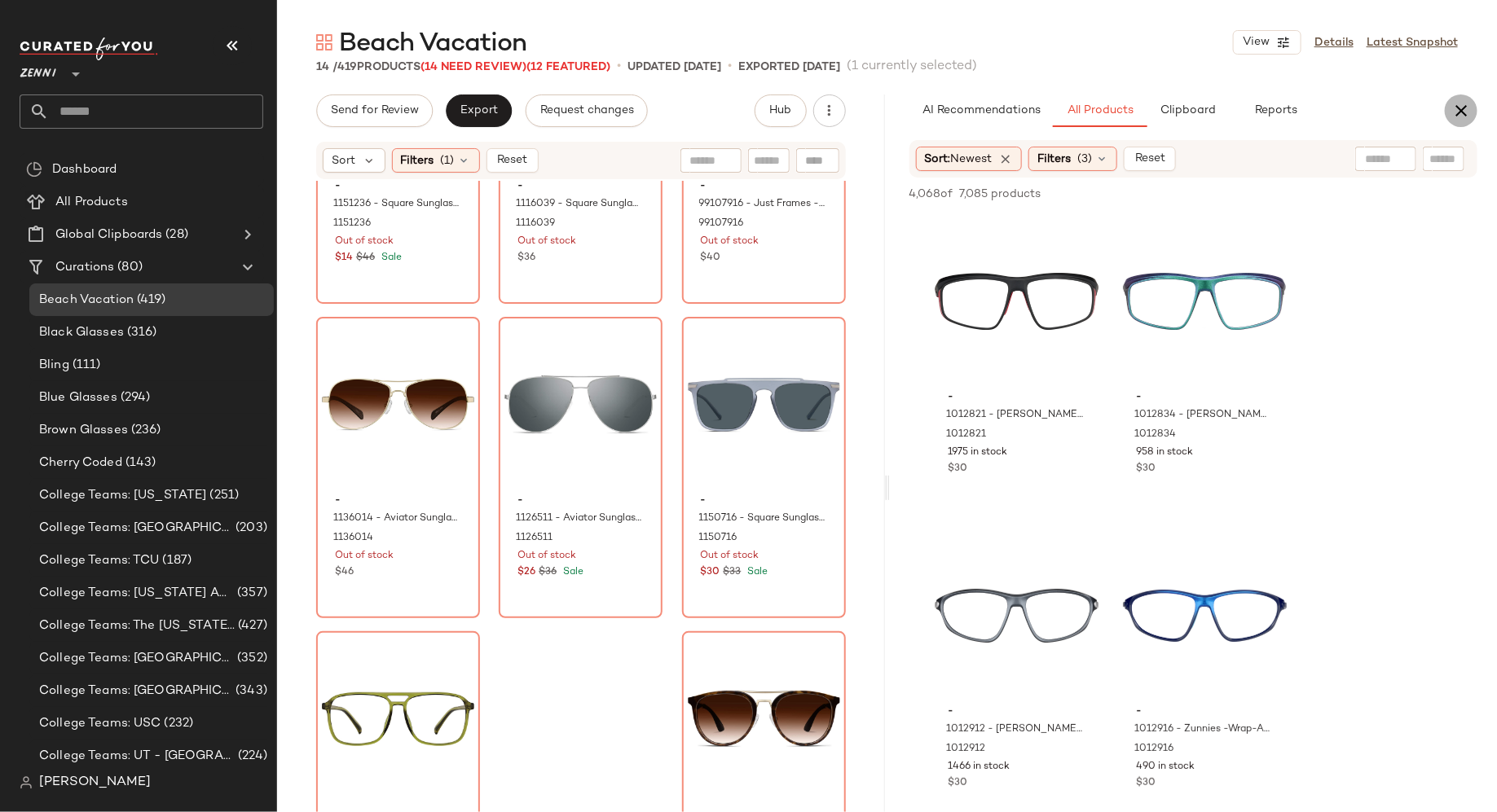
click at [1471, 105] on icon "button" at bounding box center [1461, 111] width 19 height 19
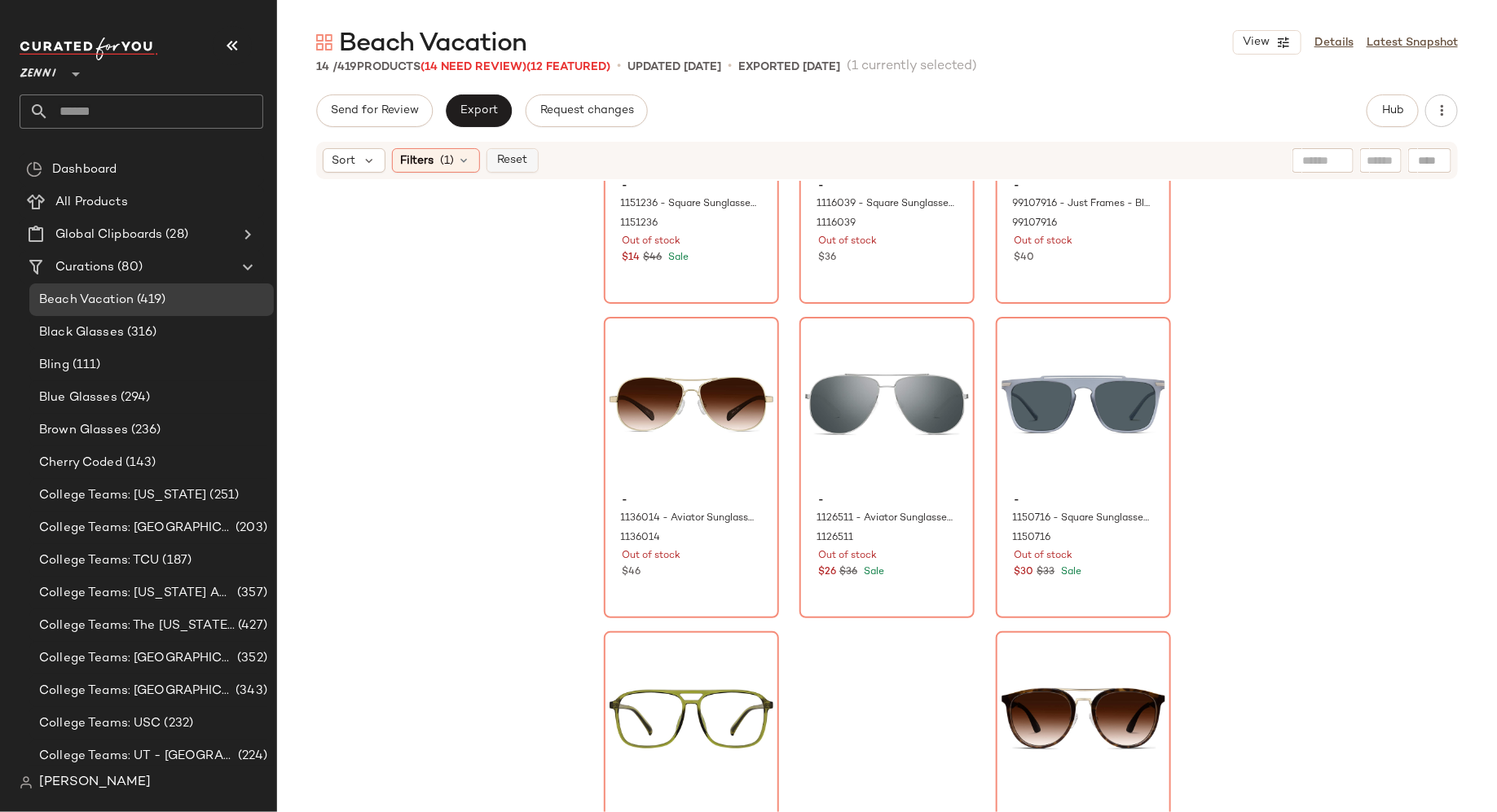
click at [519, 160] on span "Reset" at bounding box center [512, 160] width 31 height 13
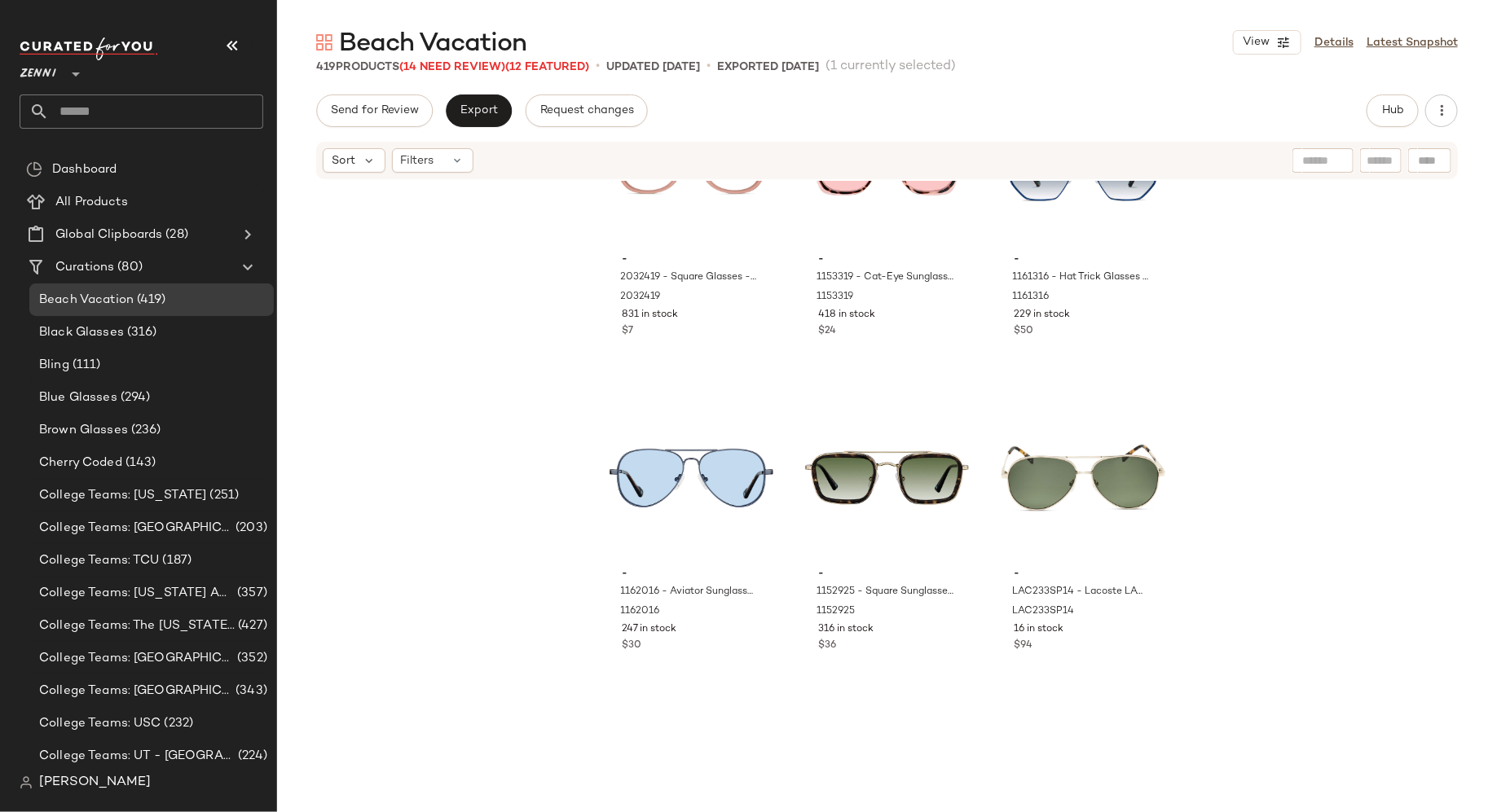
scroll to position [43341, 0]
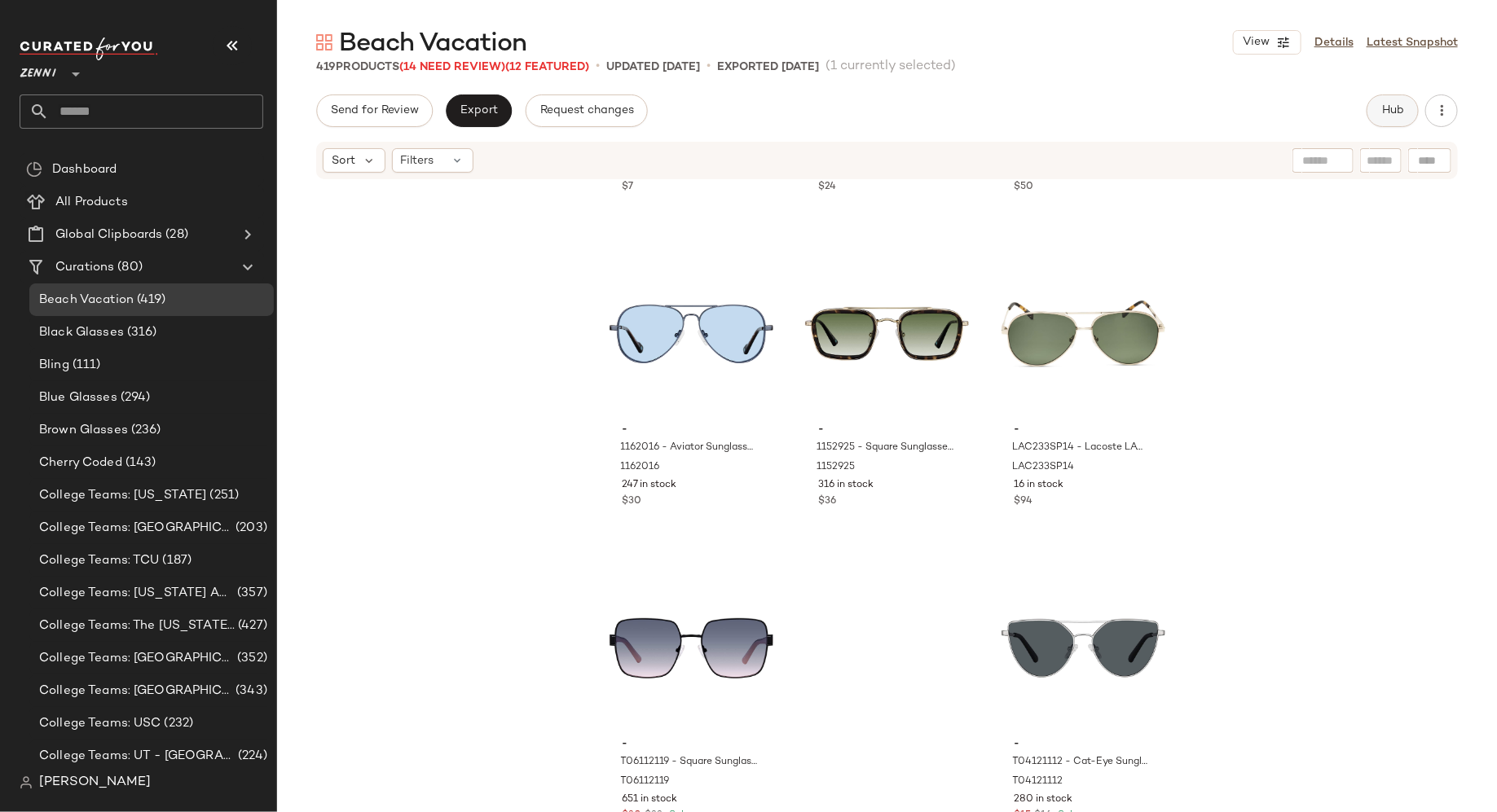
click at [1397, 108] on span "Hub" at bounding box center [1393, 110] width 23 height 13
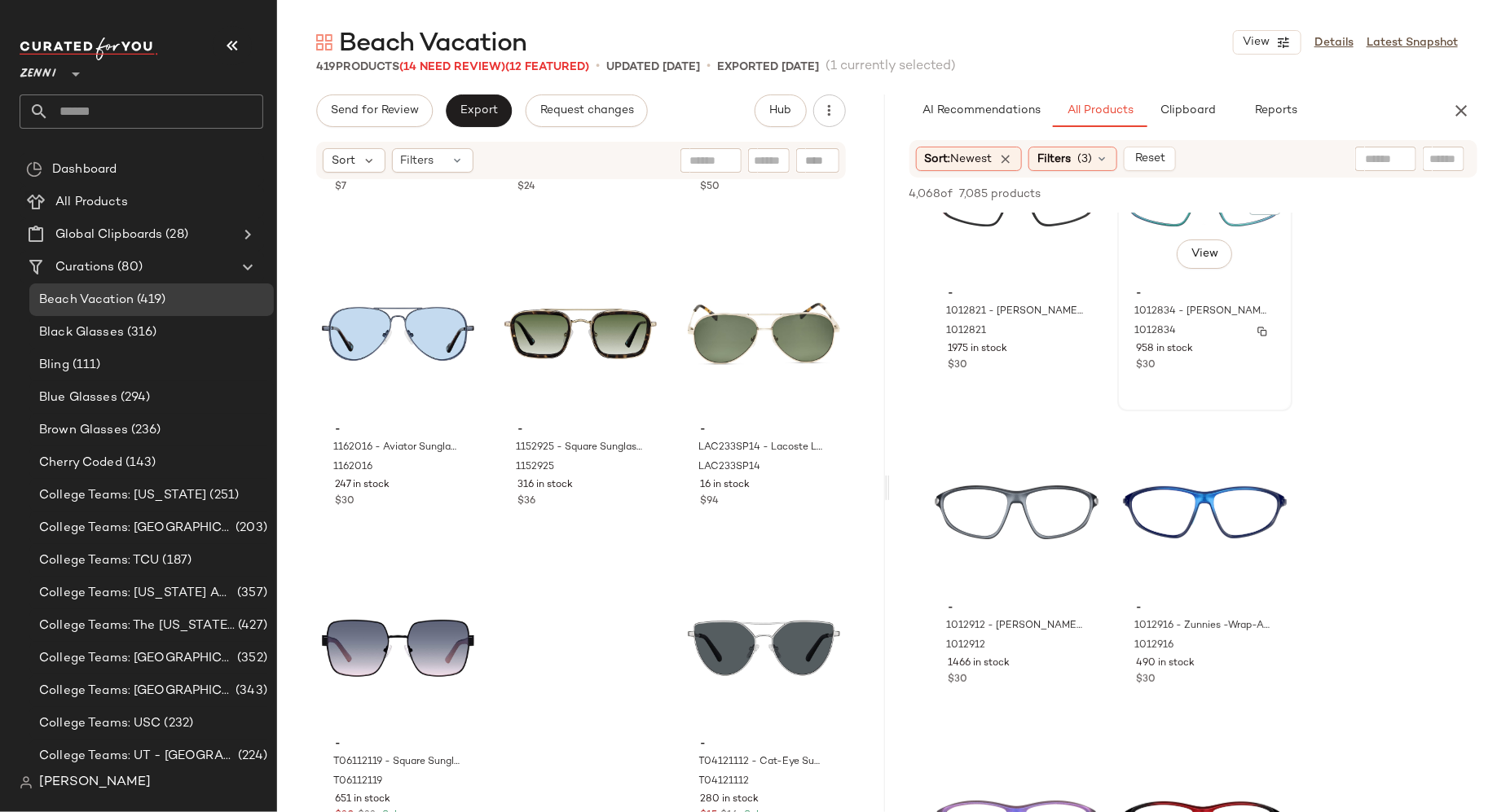
scroll to position [99, 0]
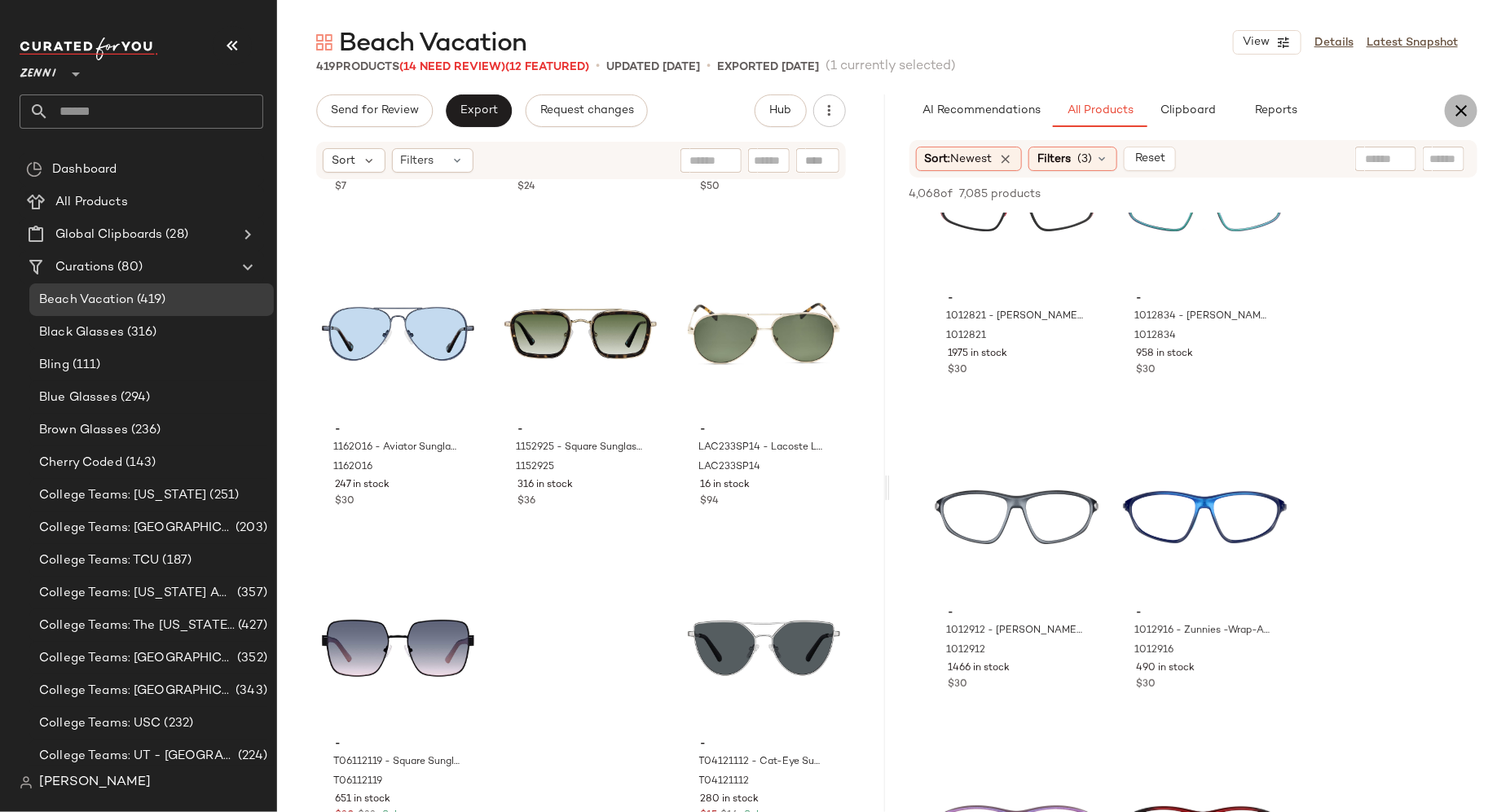
click at [1467, 113] on icon "button" at bounding box center [1461, 111] width 19 height 19
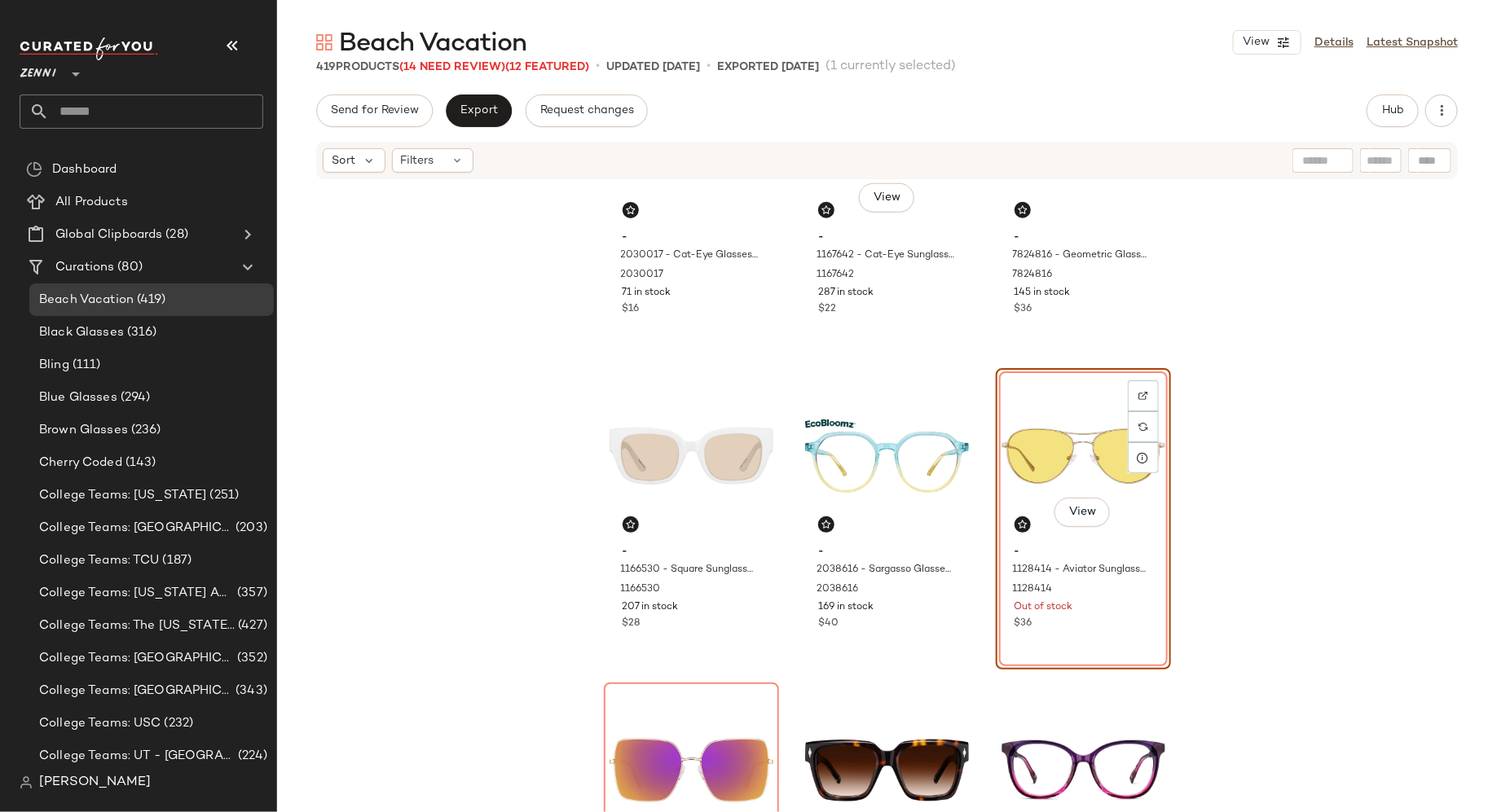
scroll to position [779, 0]
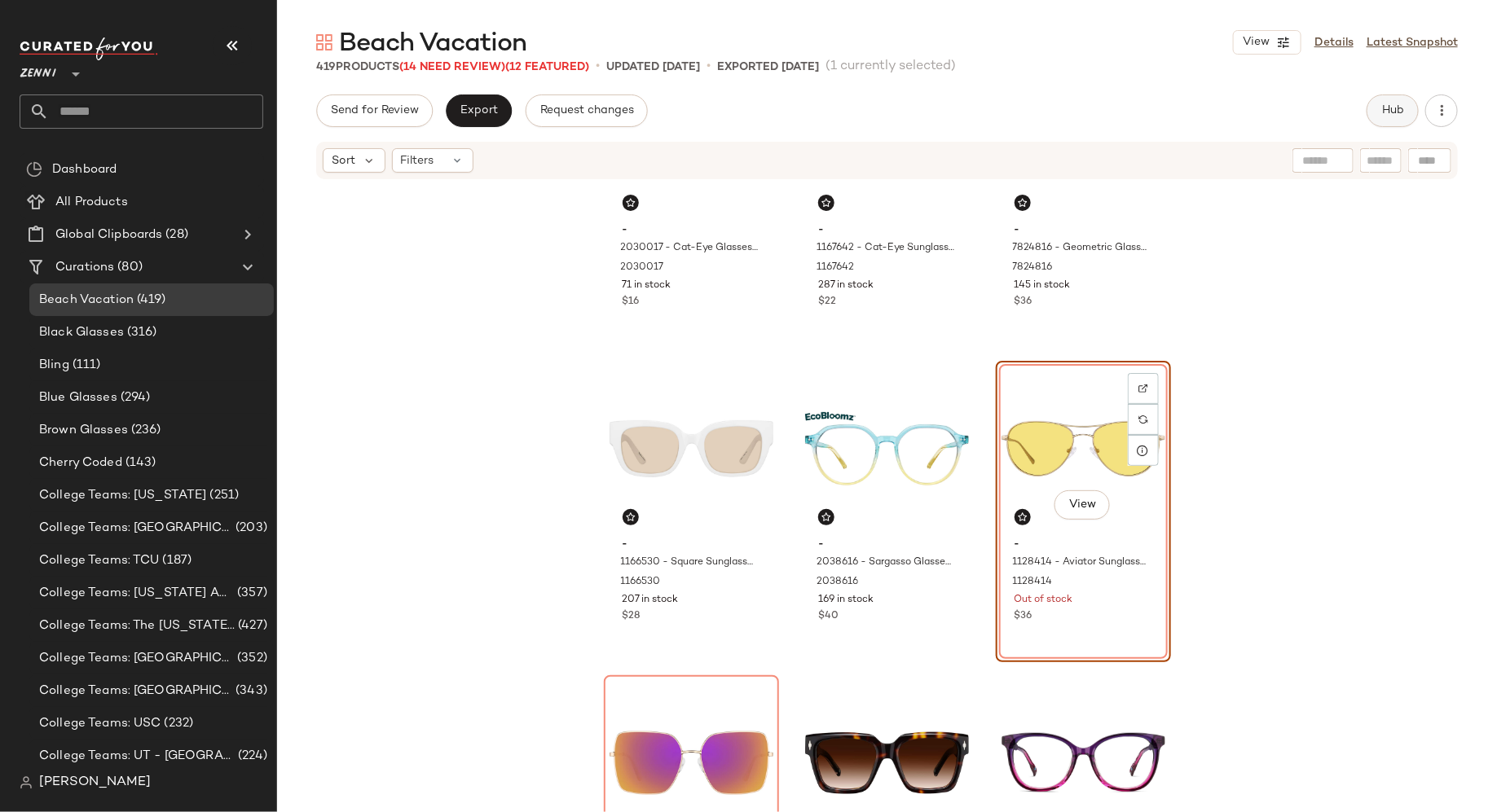
click at [1387, 112] on span "Hub" at bounding box center [1393, 110] width 23 height 13
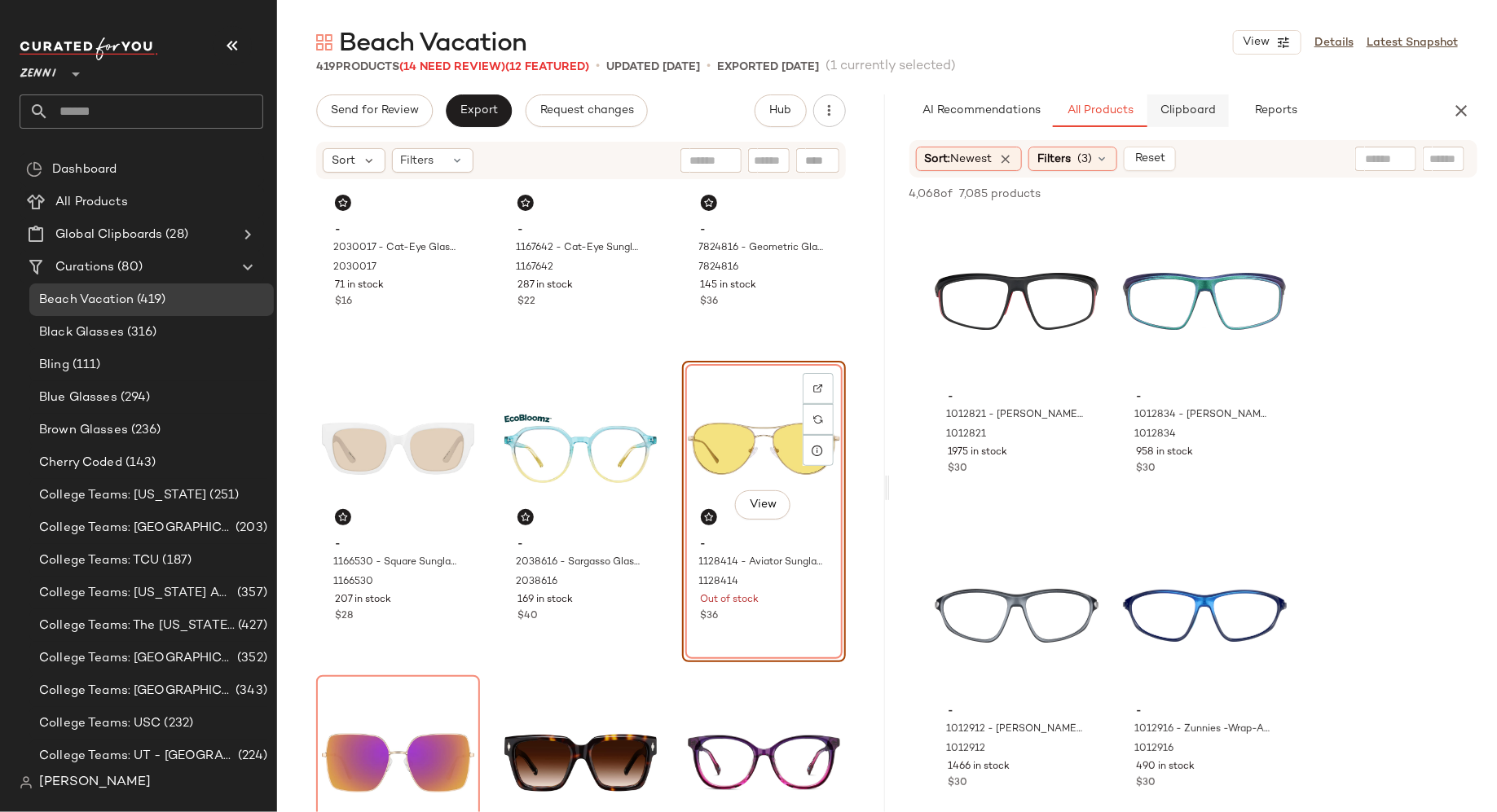
click at [1194, 103] on button "Clipboard" at bounding box center [1188, 110] width 81 height 33
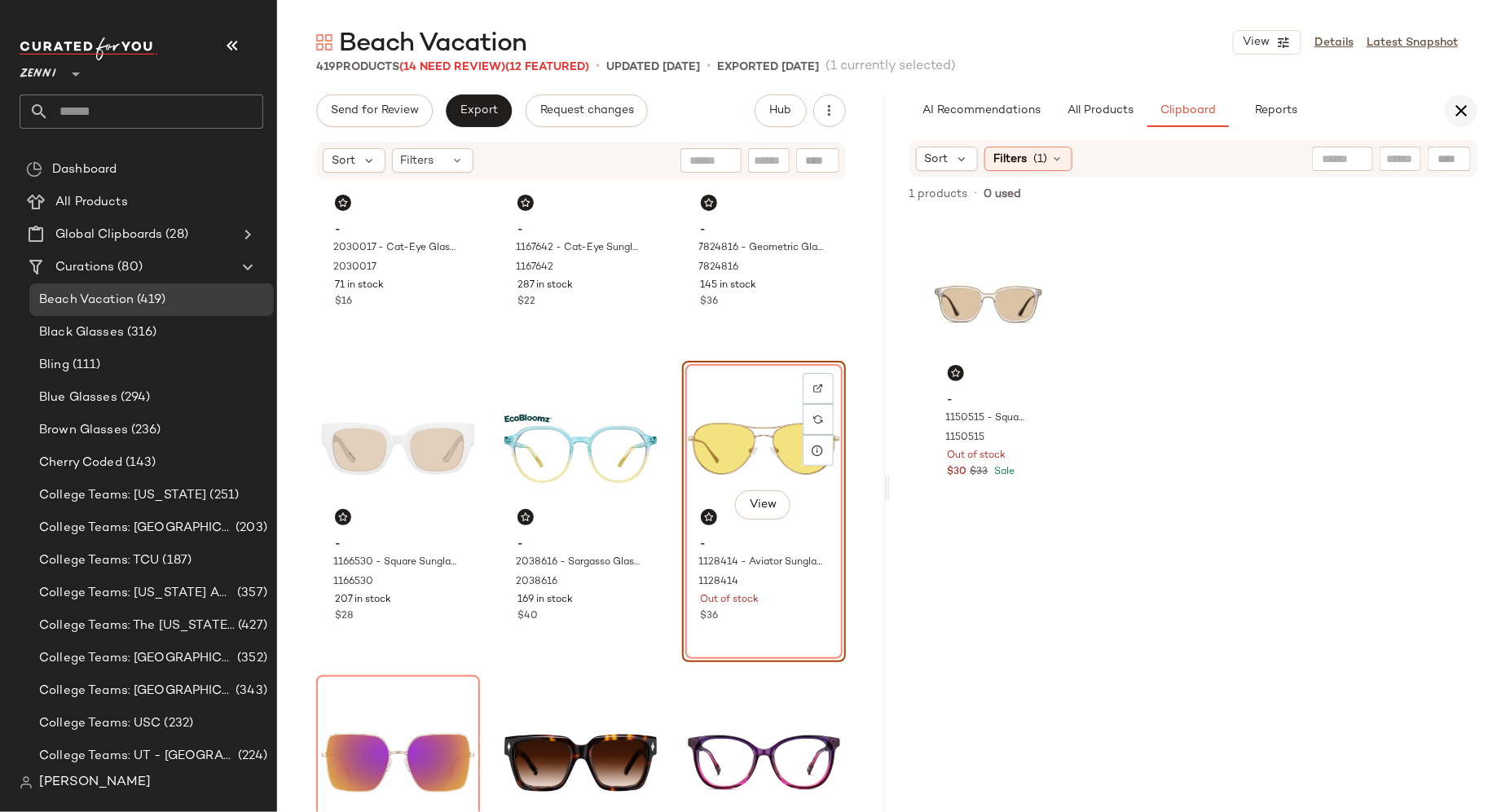
click at [1465, 111] on icon "button" at bounding box center [1461, 111] width 19 height 19
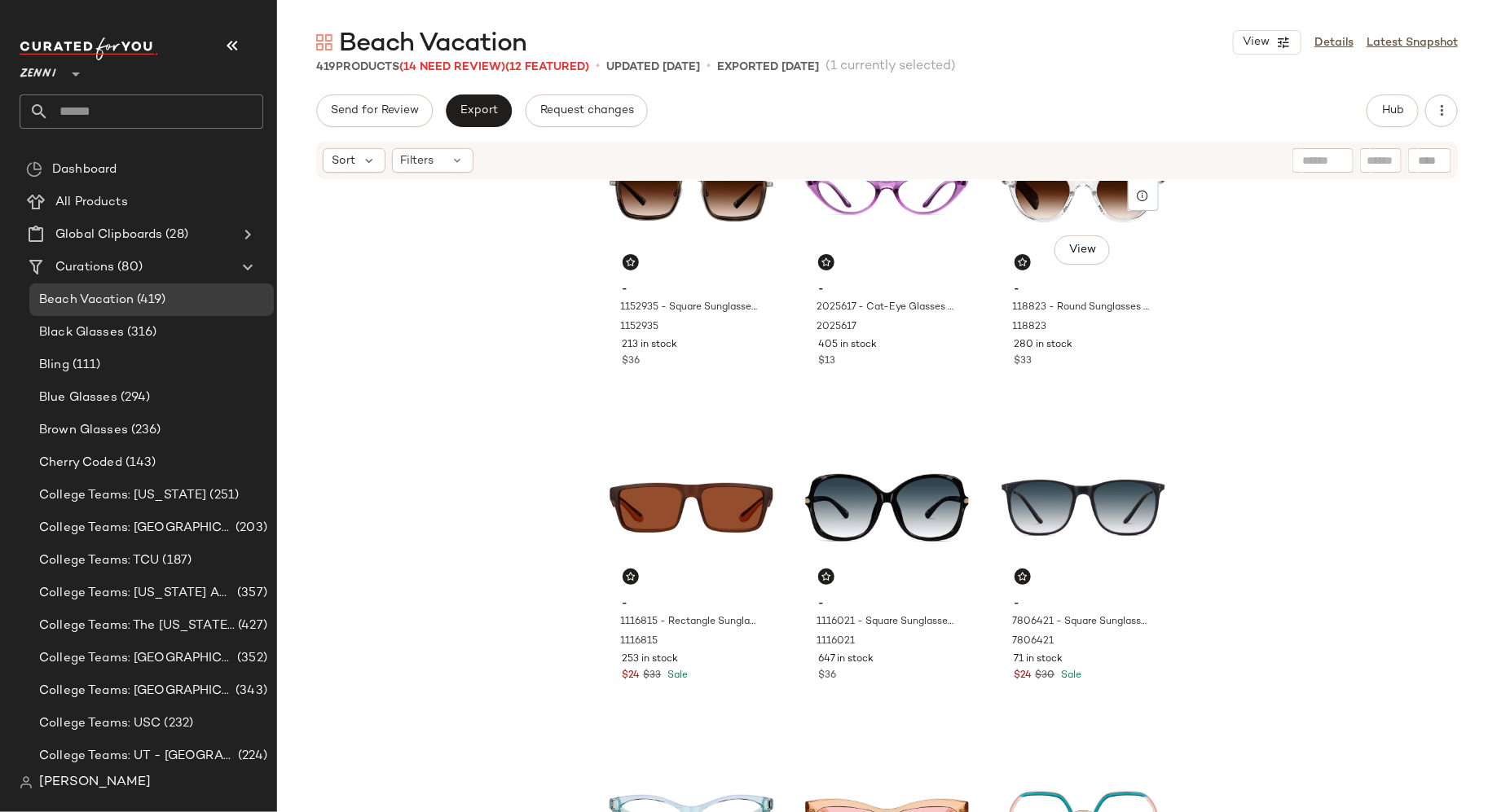
scroll to position [0, 0]
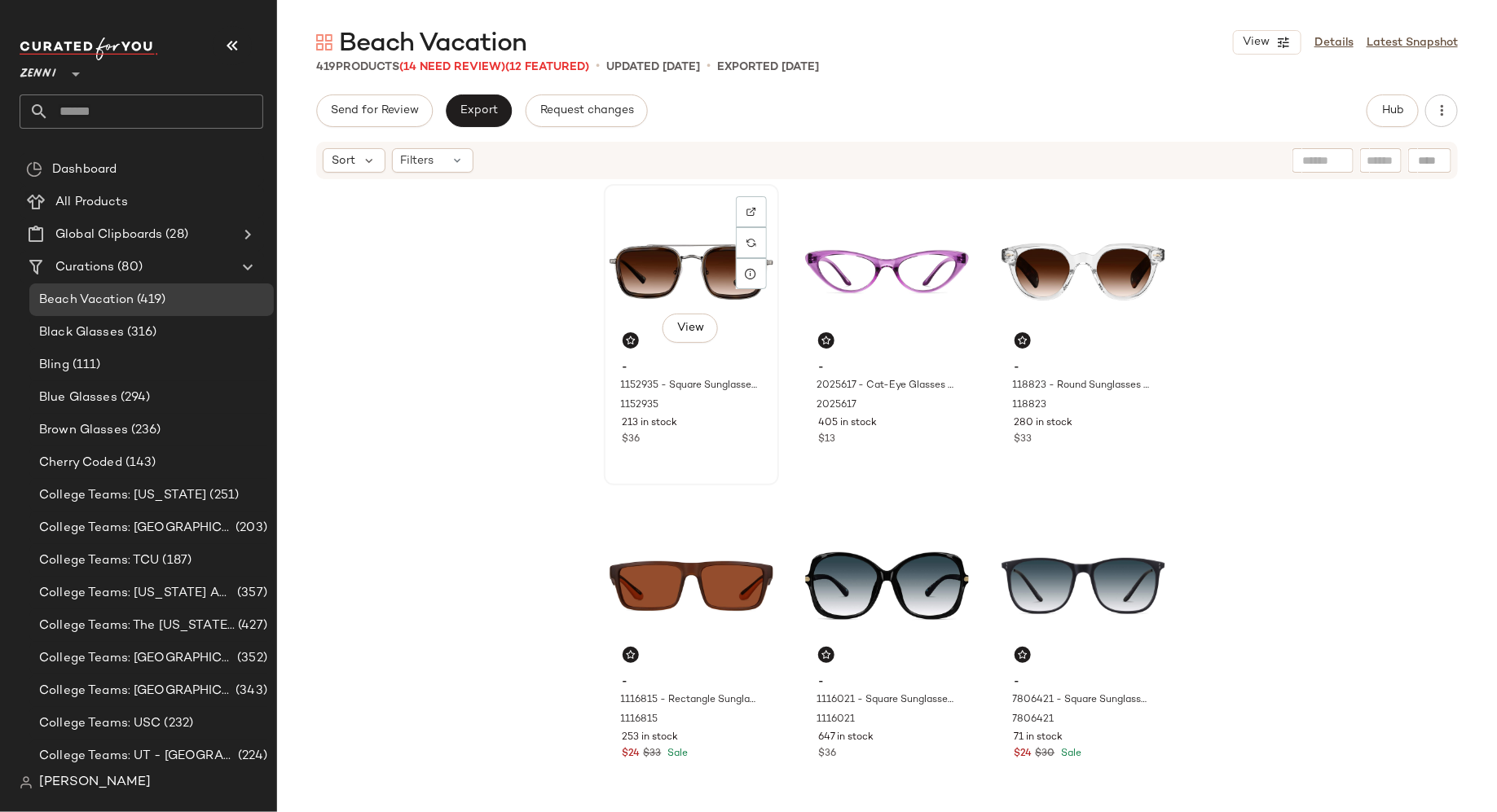
click at [742, 446] on div "$36" at bounding box center [692, 440] width 138 height 15
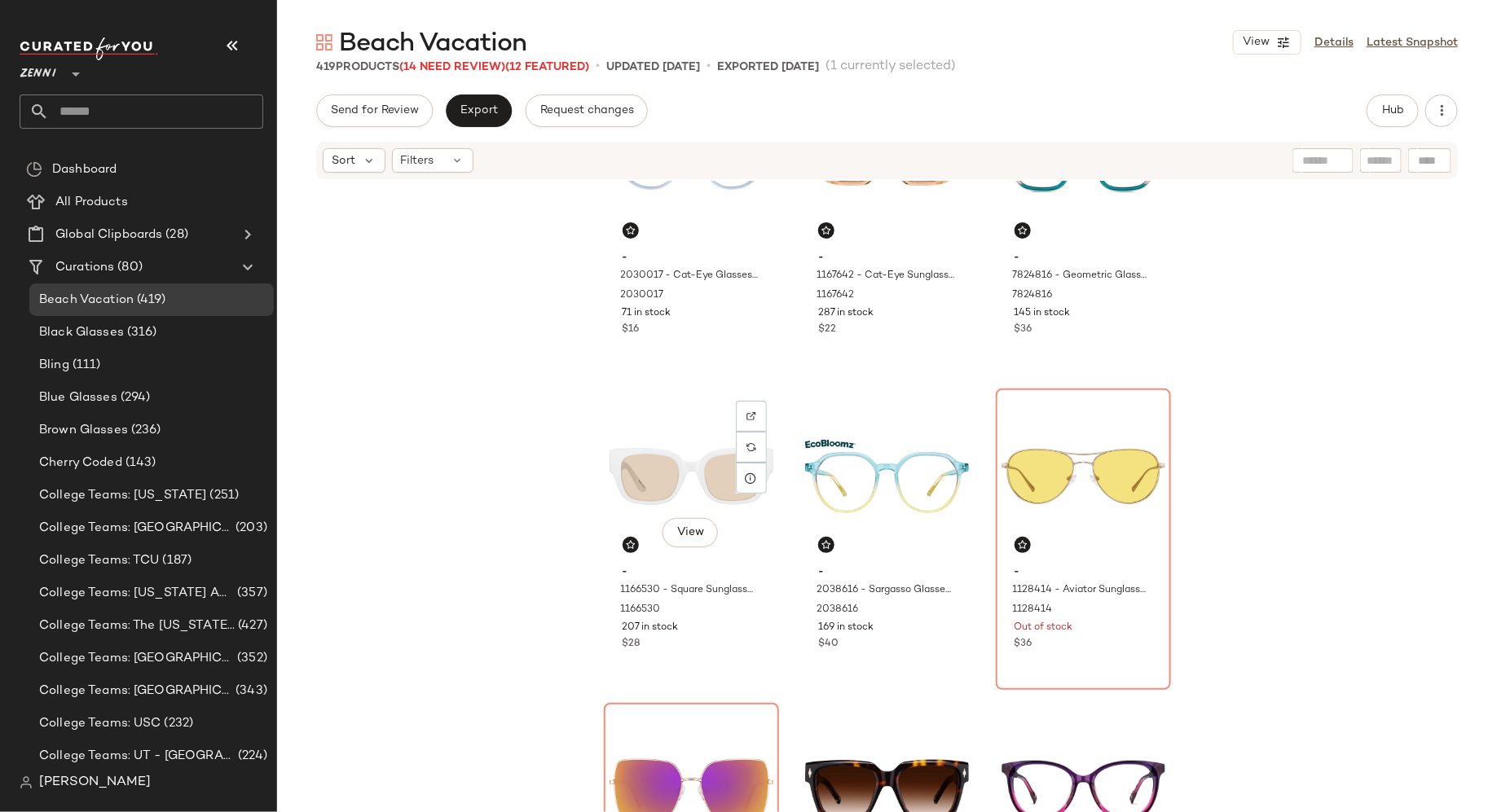
scroll to position [890, 0]
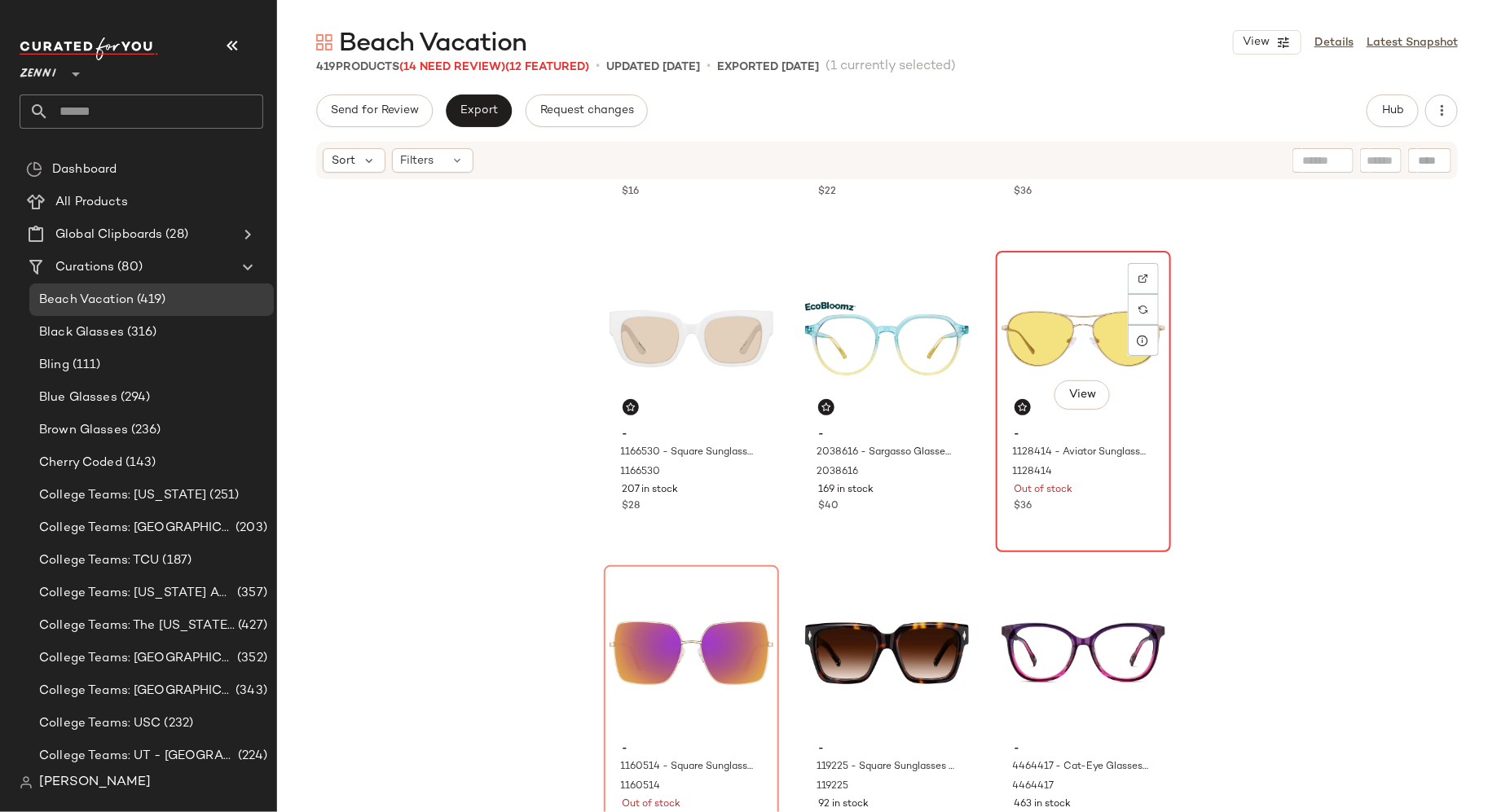
click at [1080, 540] on div "View - 1128414 - Aviator Sunglasses - Gold - Stainless Steel 1128414 Out of sto…" at bounding box center [1083, 401] width 172 height 298
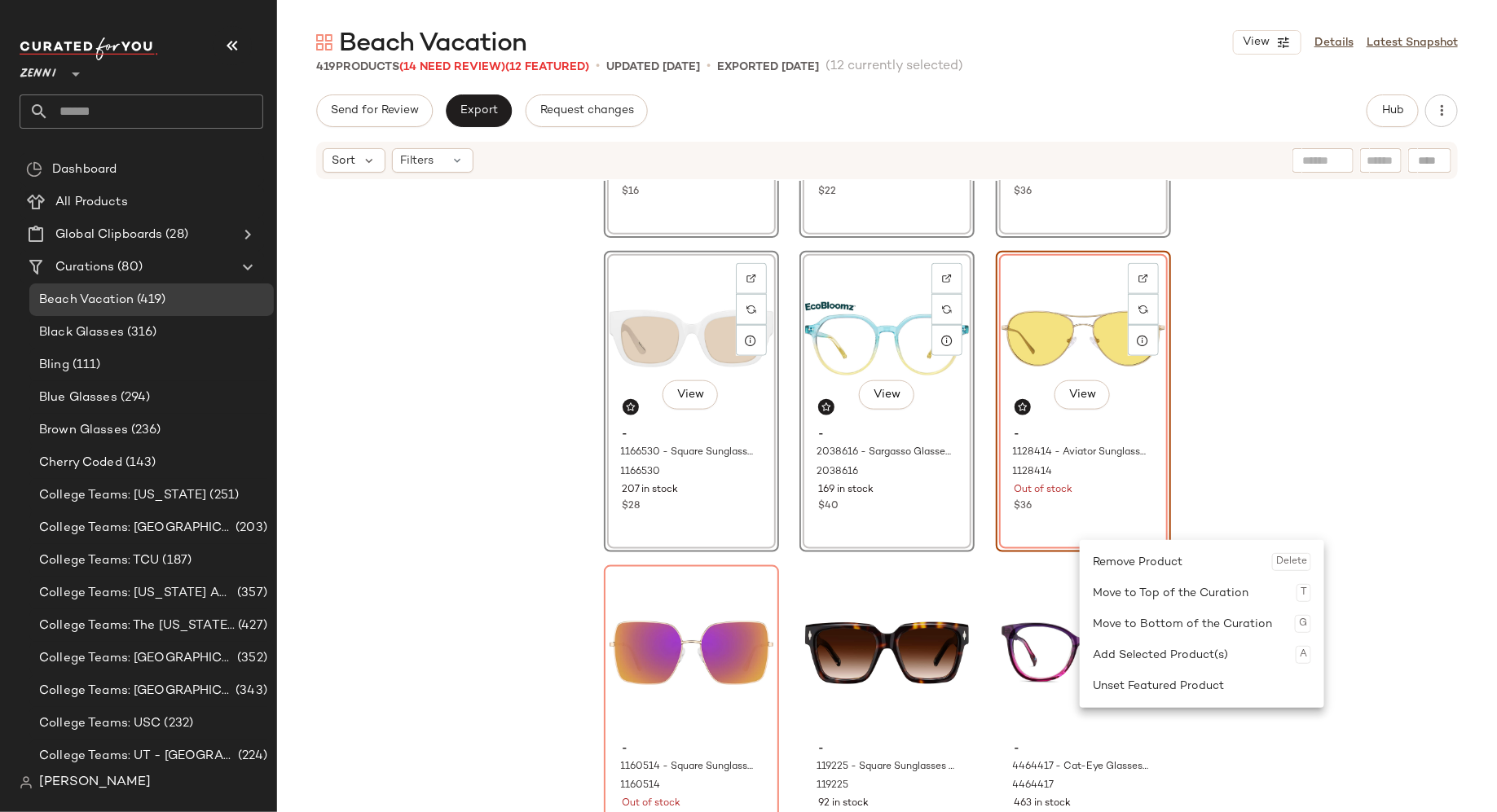
click at [1214, 428] on div "View - 2030017 - Cat-Eye Glasses - Lavender & Green - Plastic 2030017 71 in sto…" at bounding box center [887, 520] width 1220 height 680
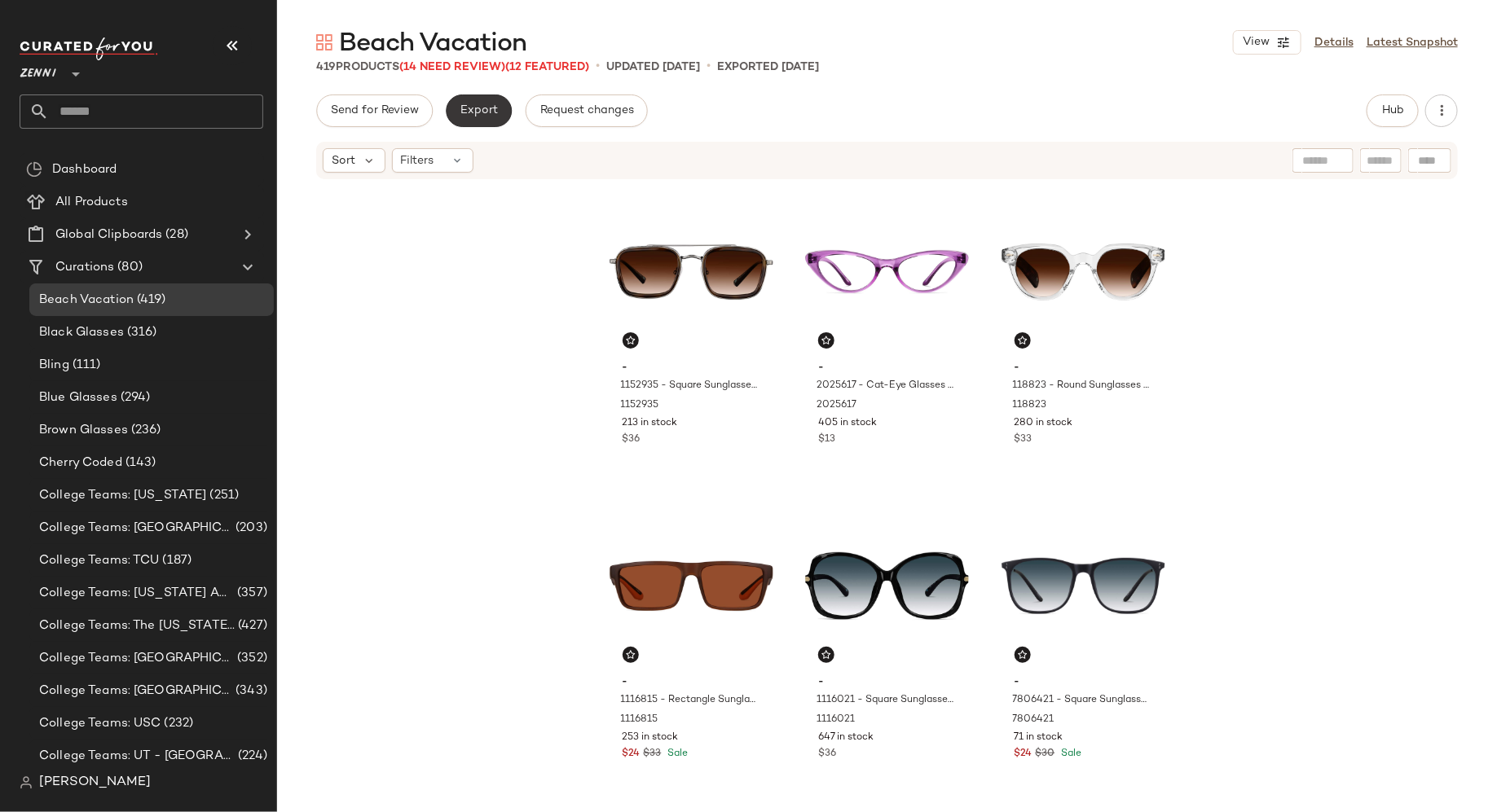
click at [473, 113] on span "Export" at bounding box center [478, 110] width 38 height 13
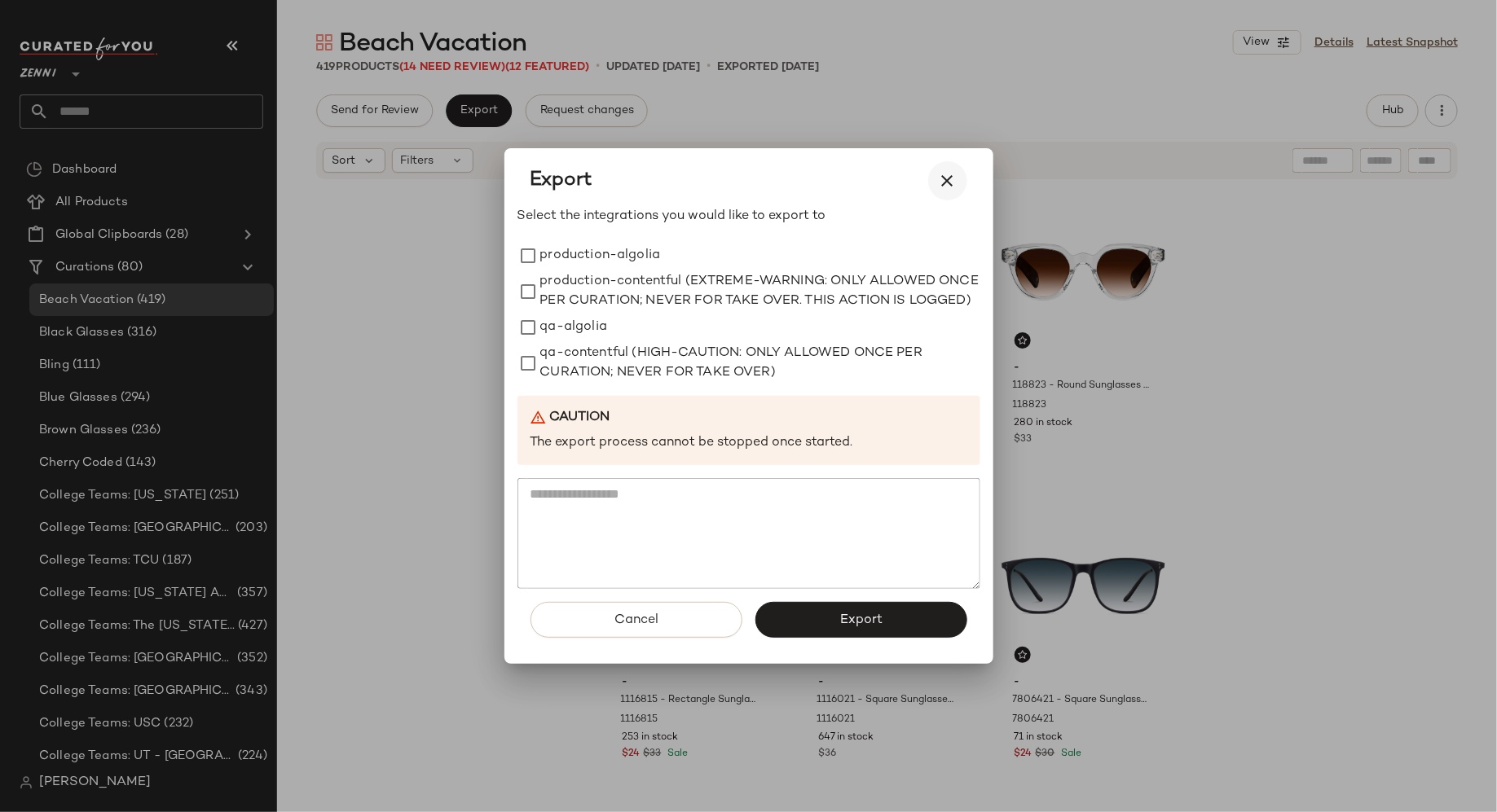
click at [952, 171] on icon "button" at bounding box center [947, 181] width 19 height 19
